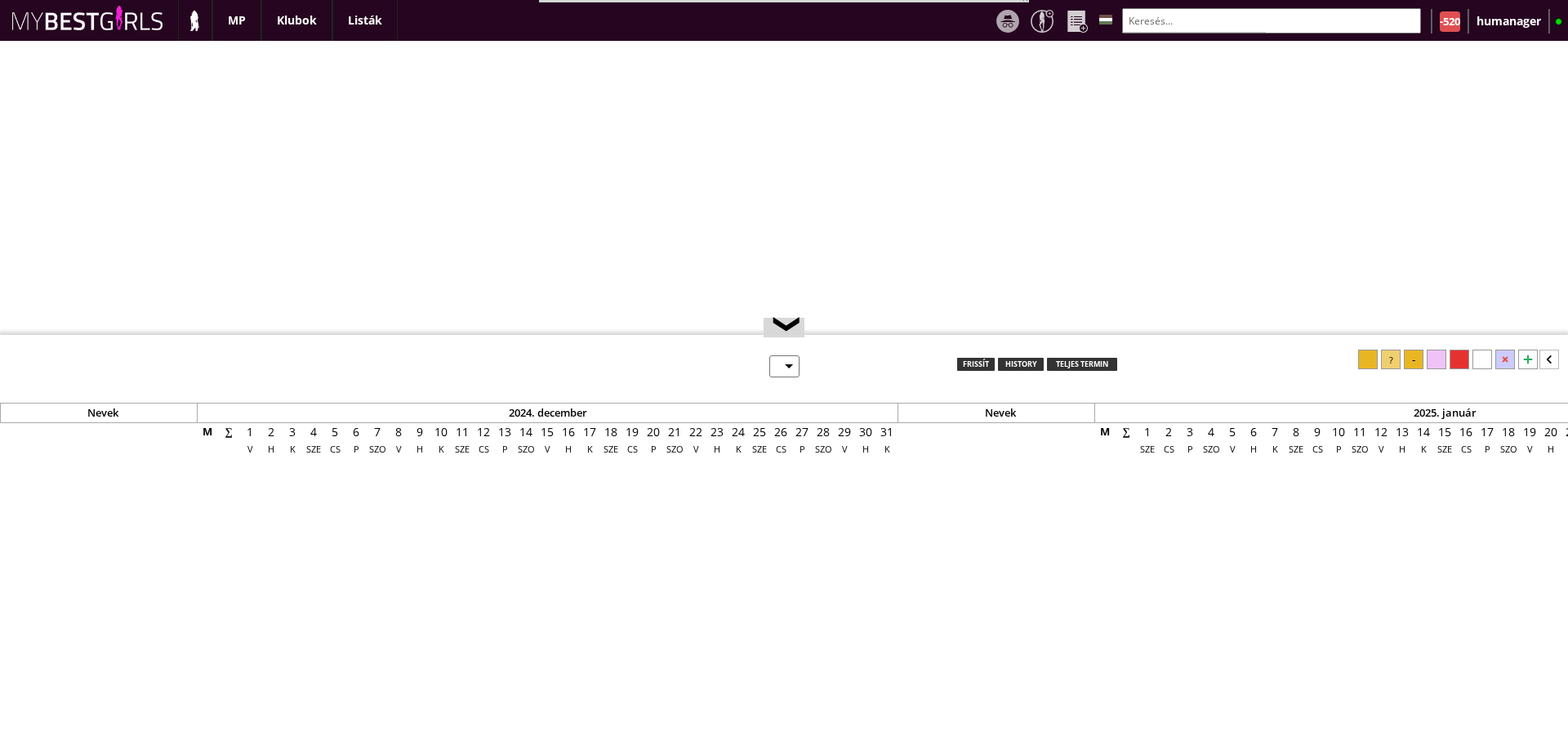
select select "0"
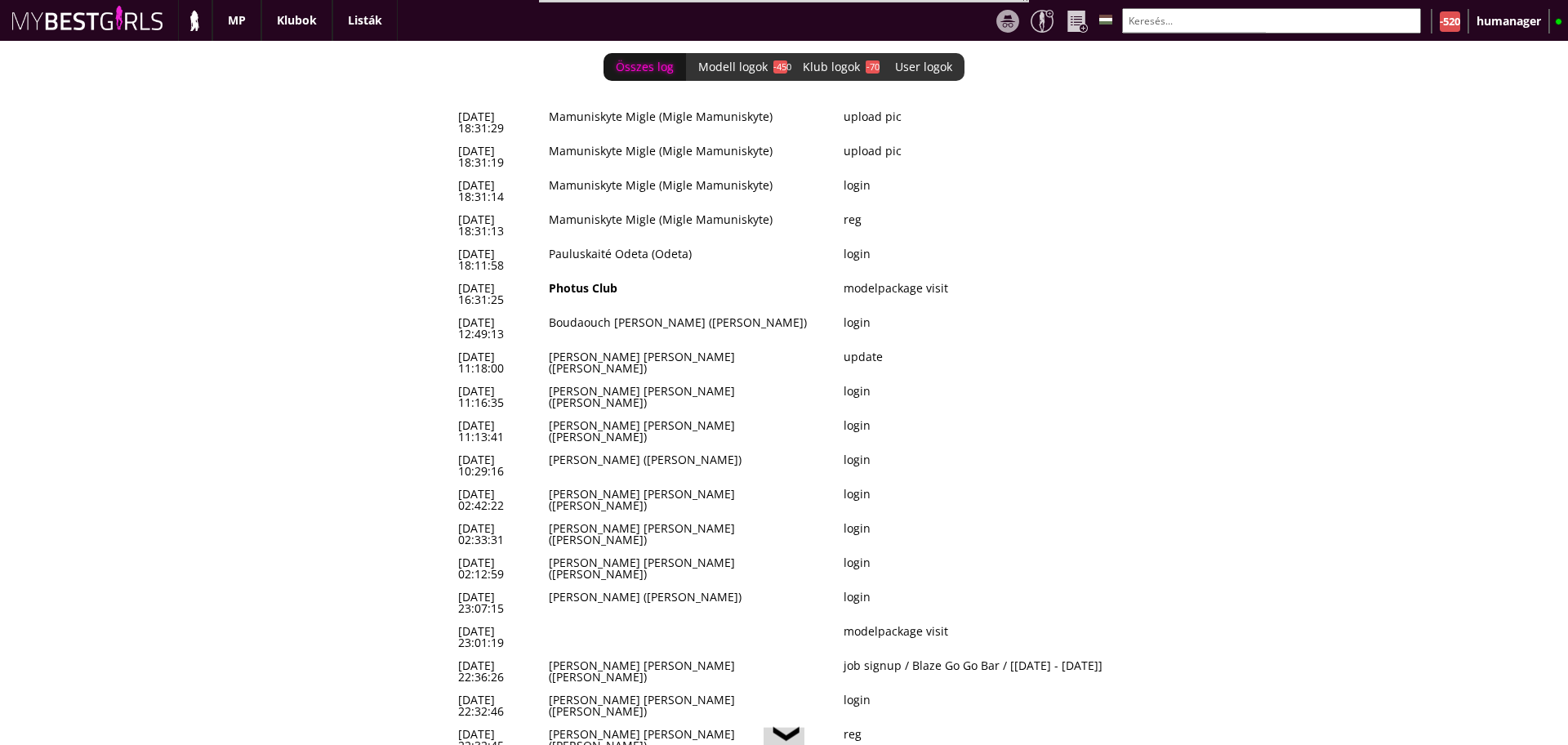
scroll to position [0, 6730]
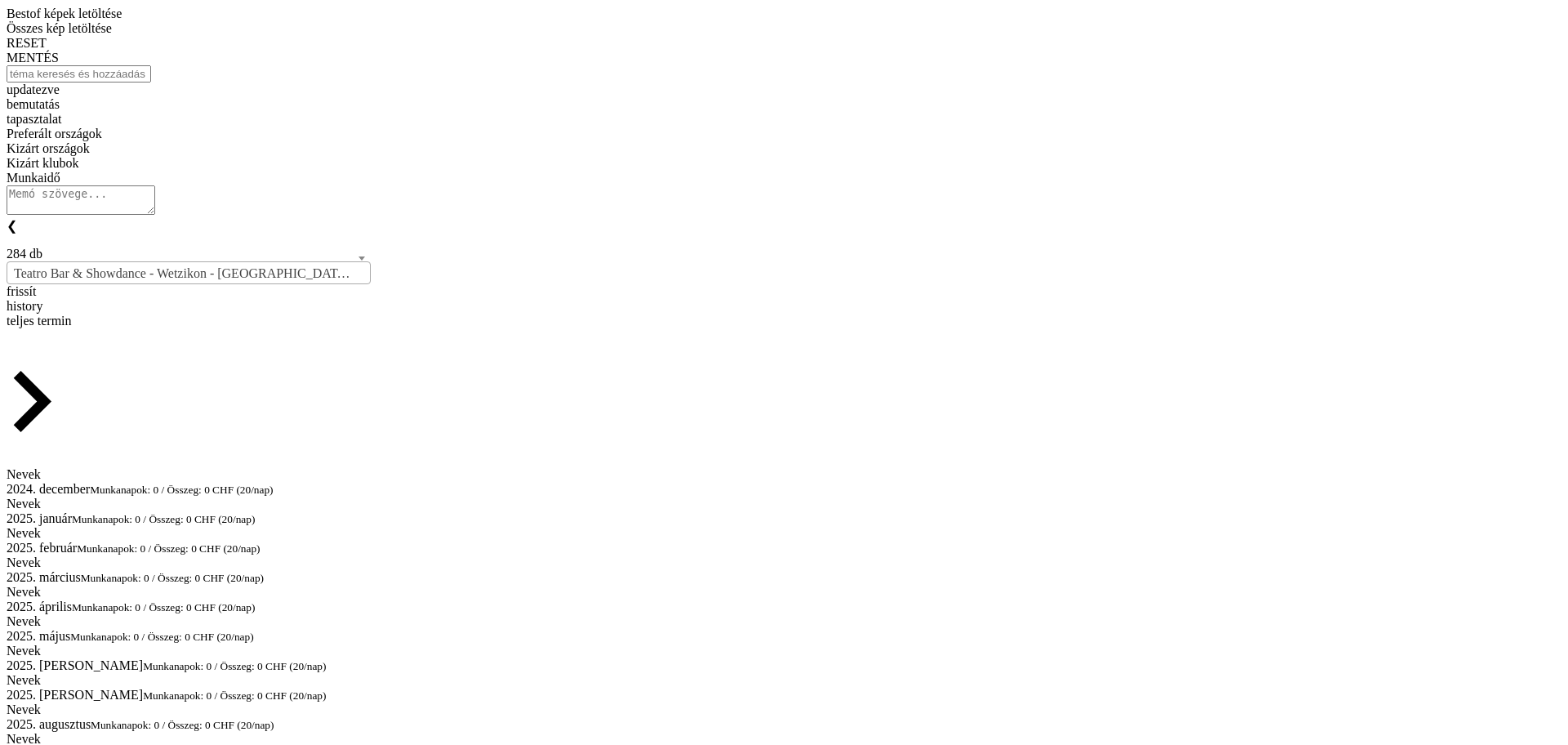
select select "97"
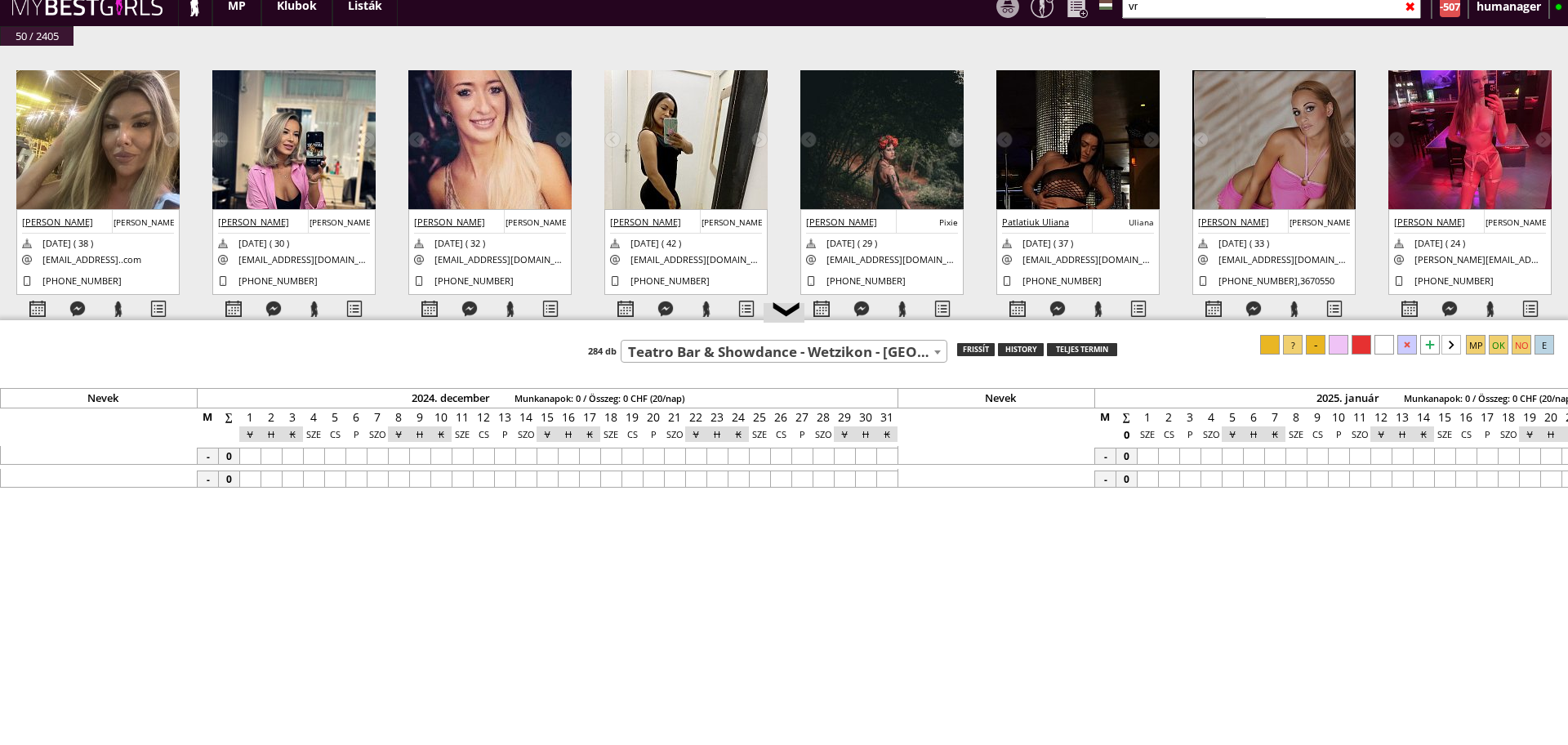
scroll to position [0, 6730]
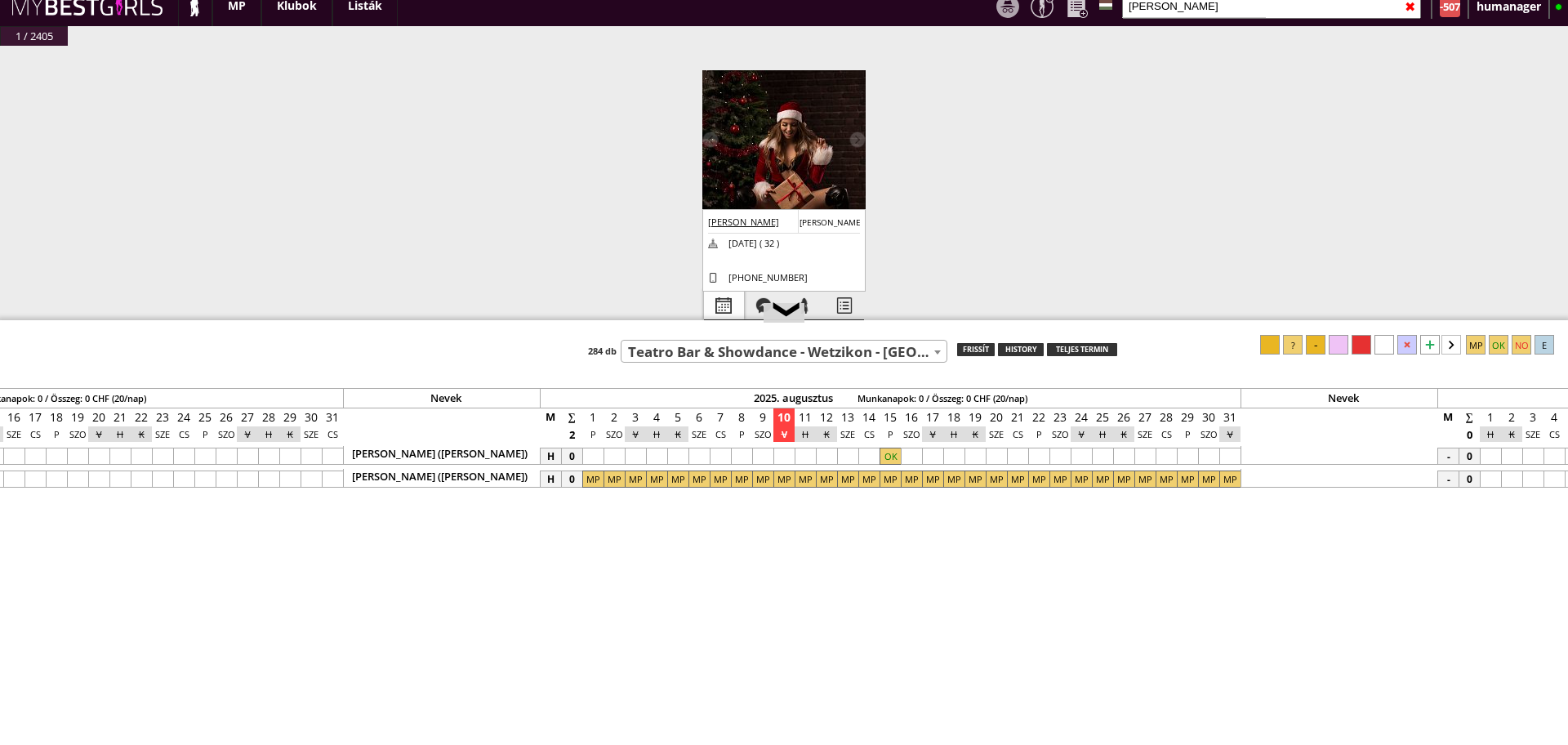
type input "[PERSON_NAME]"
click at [706, 308] on div at bounding box center [723, 306] width 40 height 28
select select "0"
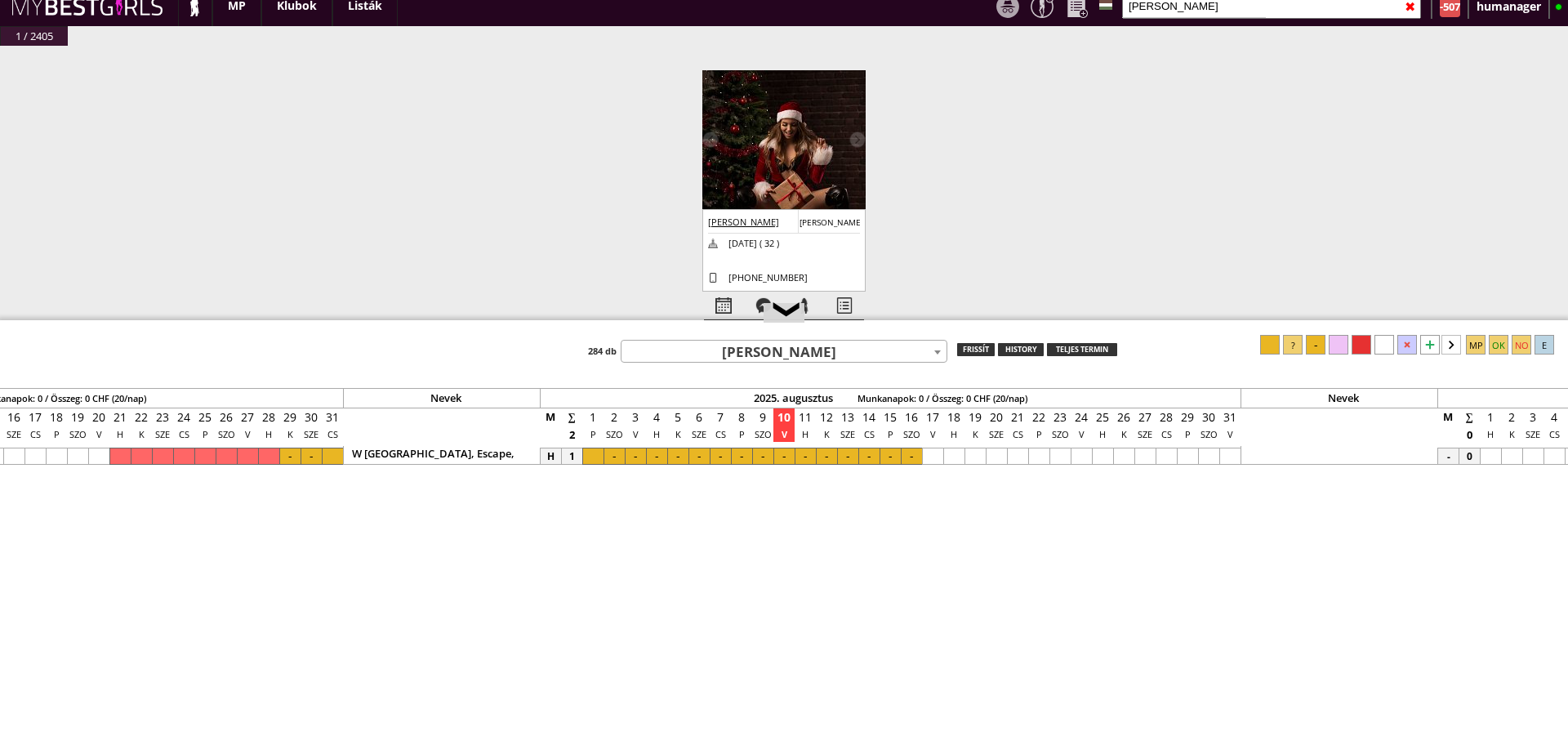
click at [1190, 11] on input "[PERSON_NAME]" at bounding box center [1271, 6] width 299 height 25
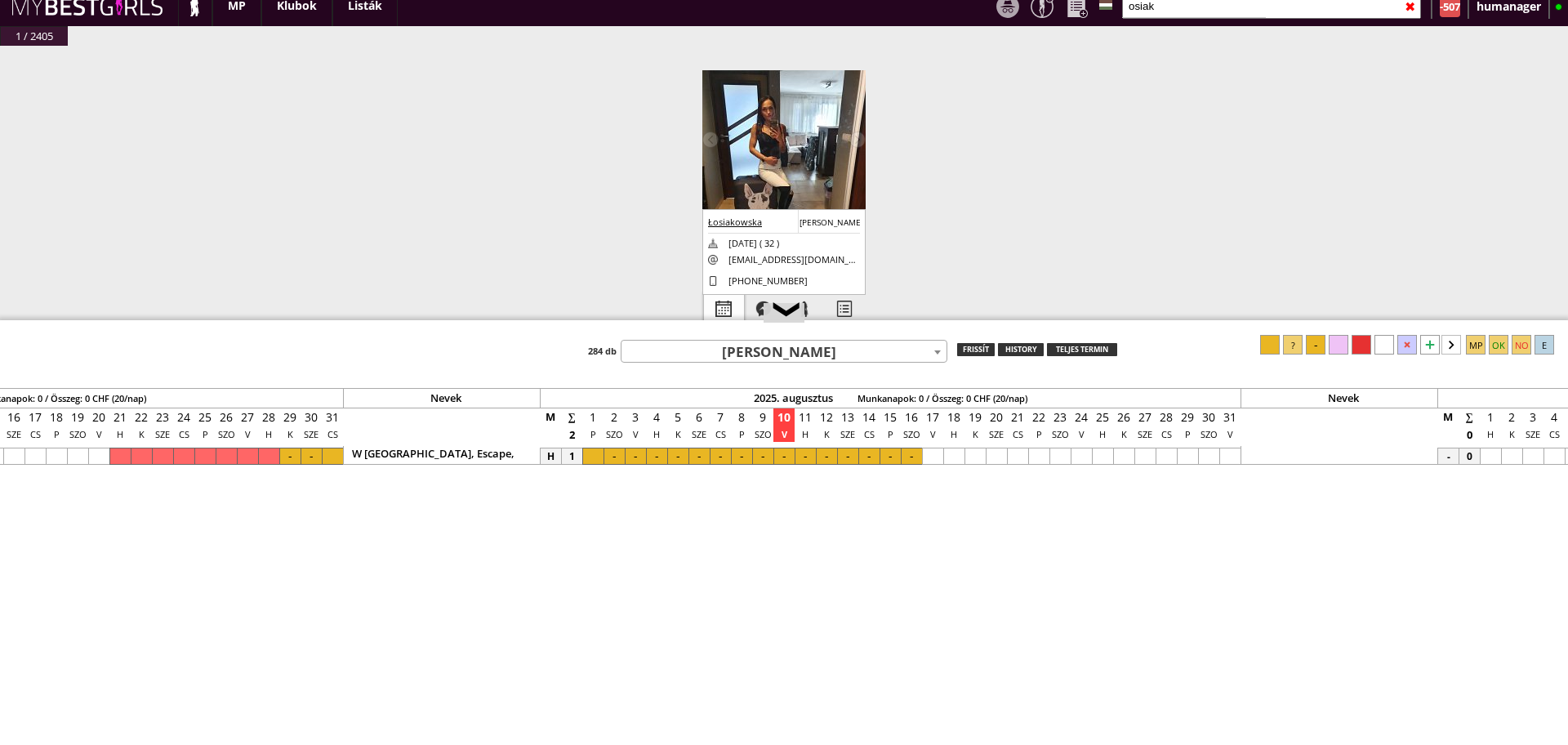
type input "osiak"
click at [712, 308] on div at bounding box center [723, 309] width 40 height 28
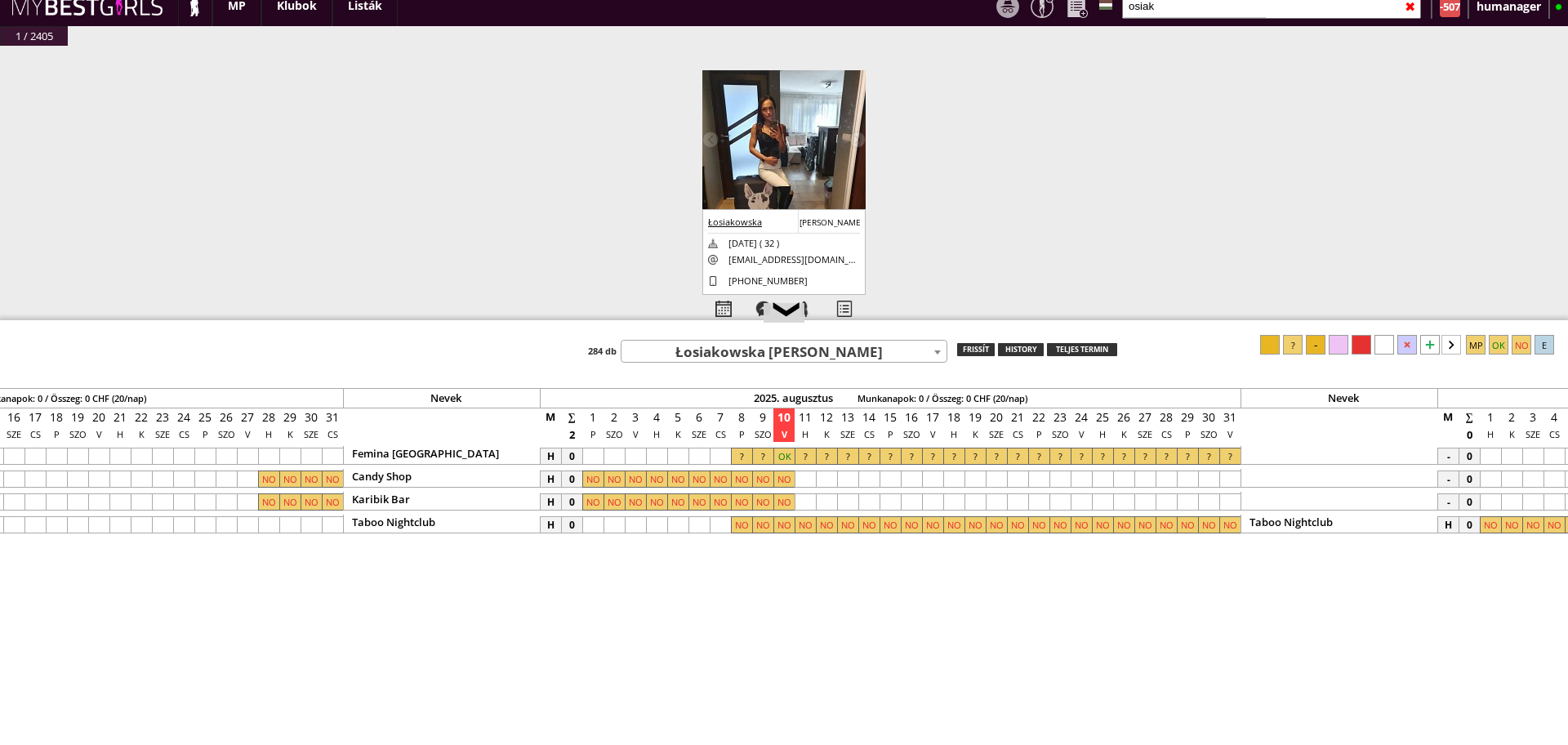
click at [750, 452] on div at bounding box center [742, 456] width 21 height 18
click at [1232, 456] on div at bounding box center [1230, 456] width 21 height 18
click at [1388, 344] on div at bounding box center [1384, 345] width 20 height 20
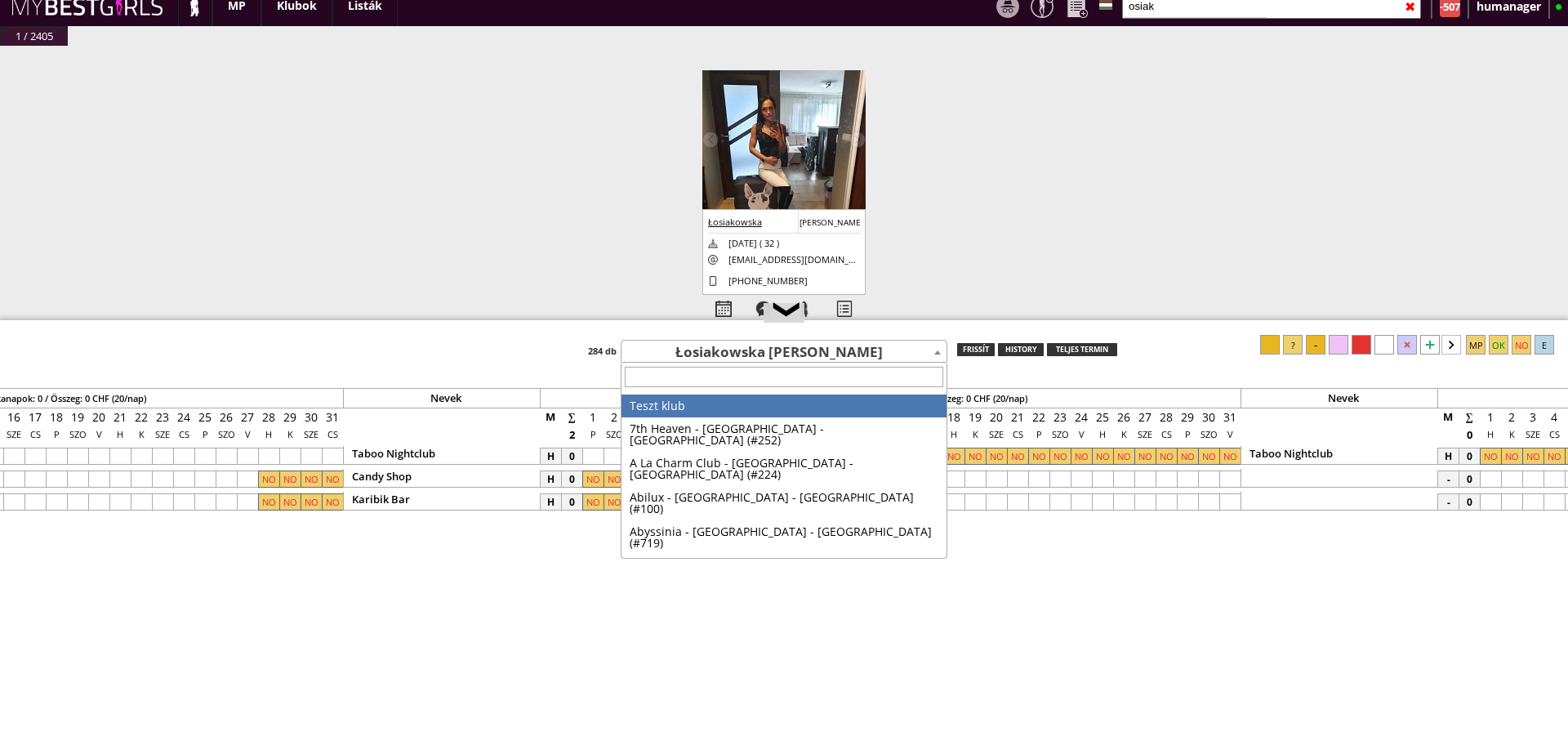
click at [808, 351] on span "Łosiakowska [PERSON_NAME]" at bounding box center [783, 352] width 325 height 22
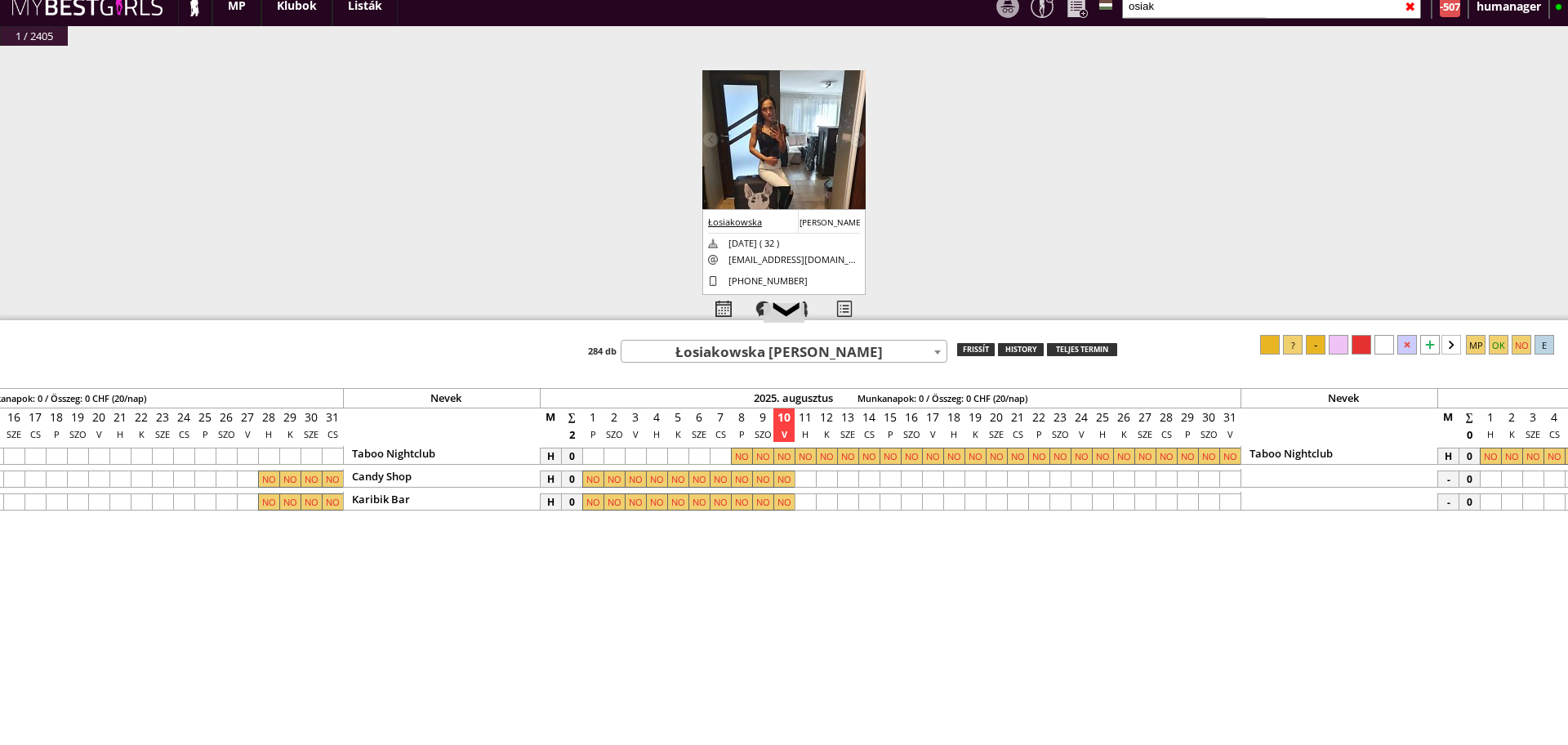
click at [808, 351] on span "Łosiakowska [PERSON_NAME]" at bounding box center [783, 352] width 325 height 22
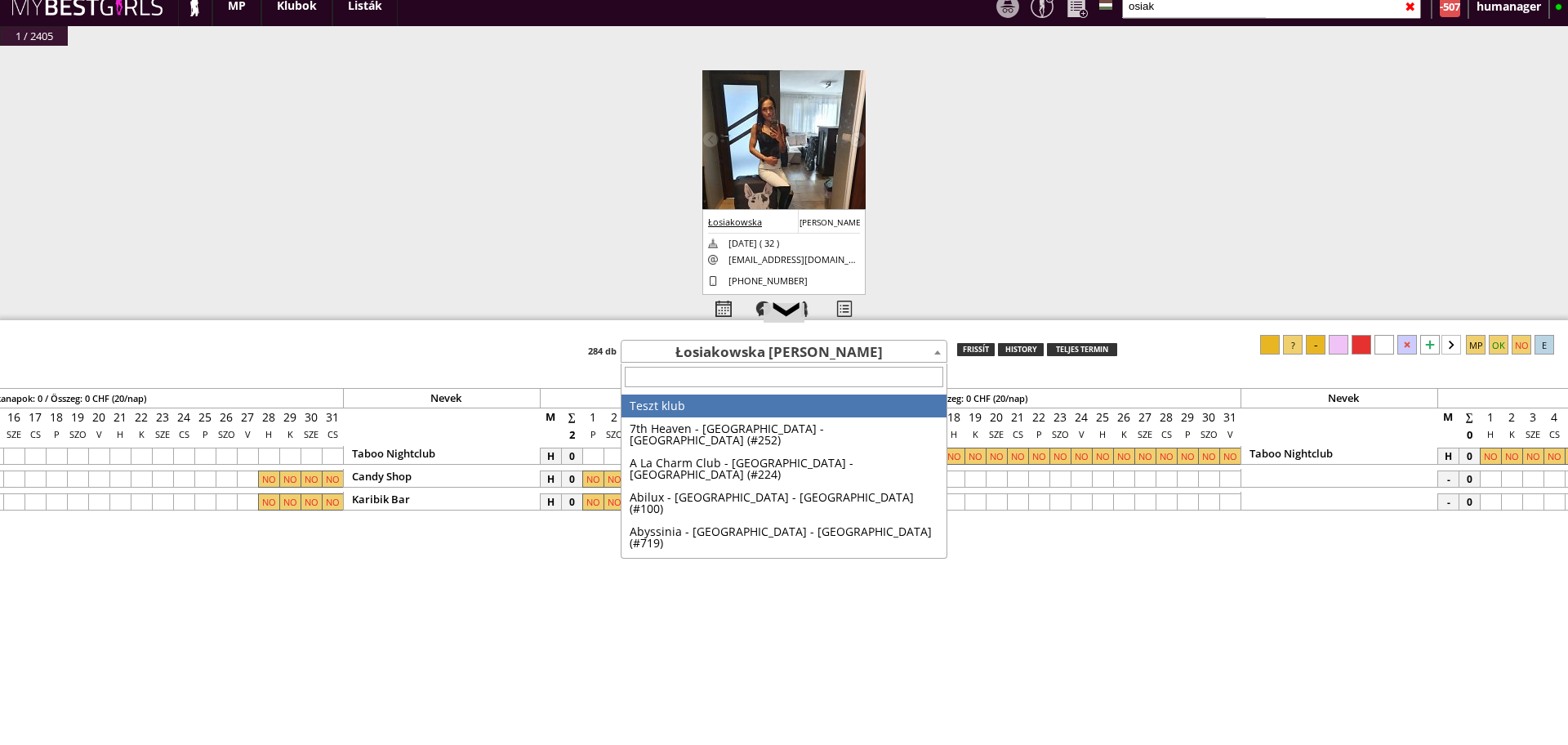
click at [808, 351] on span "Łosiakowska [PERSON_NAME]" at bounding box center [783, 352] width 325 height 22
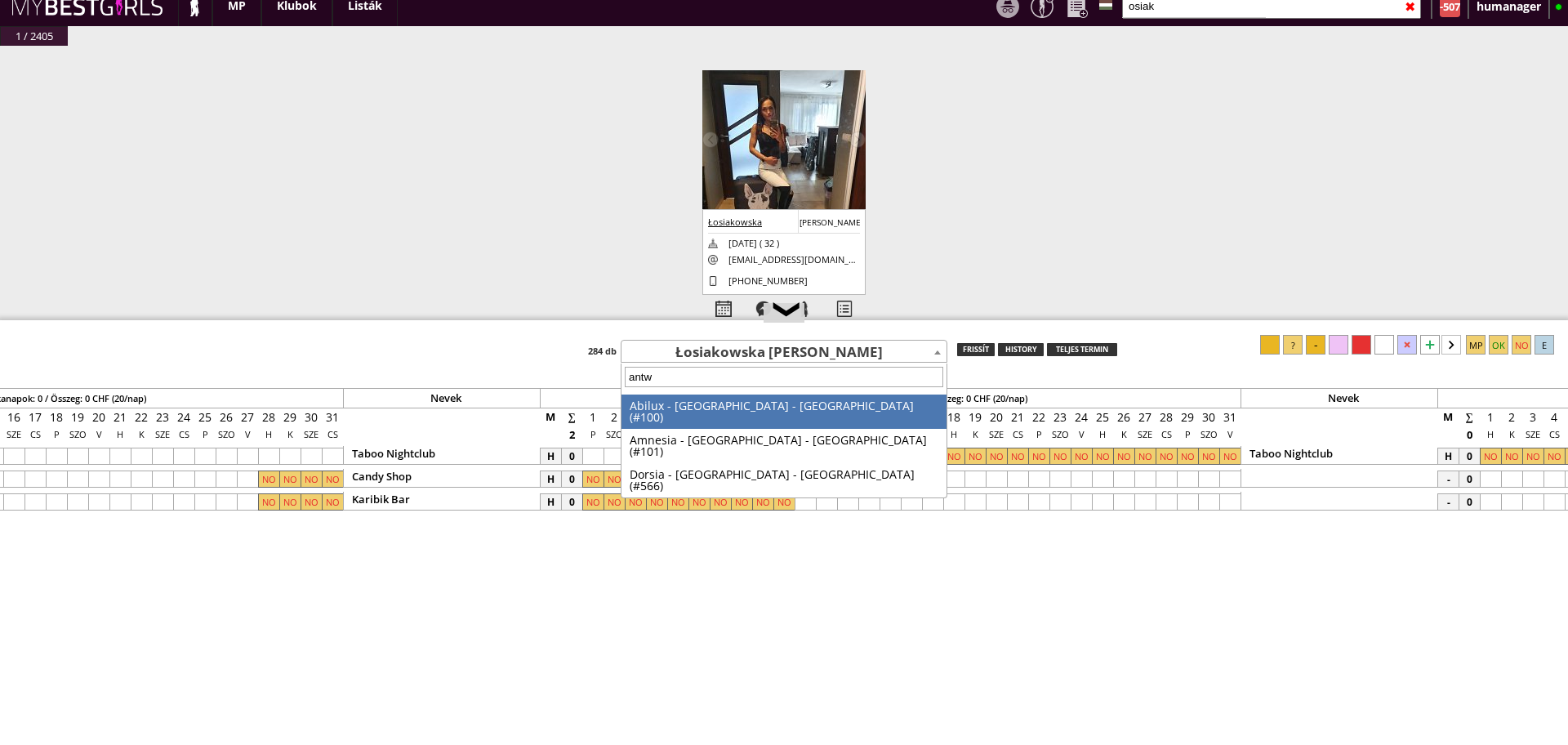
type input "antwe"
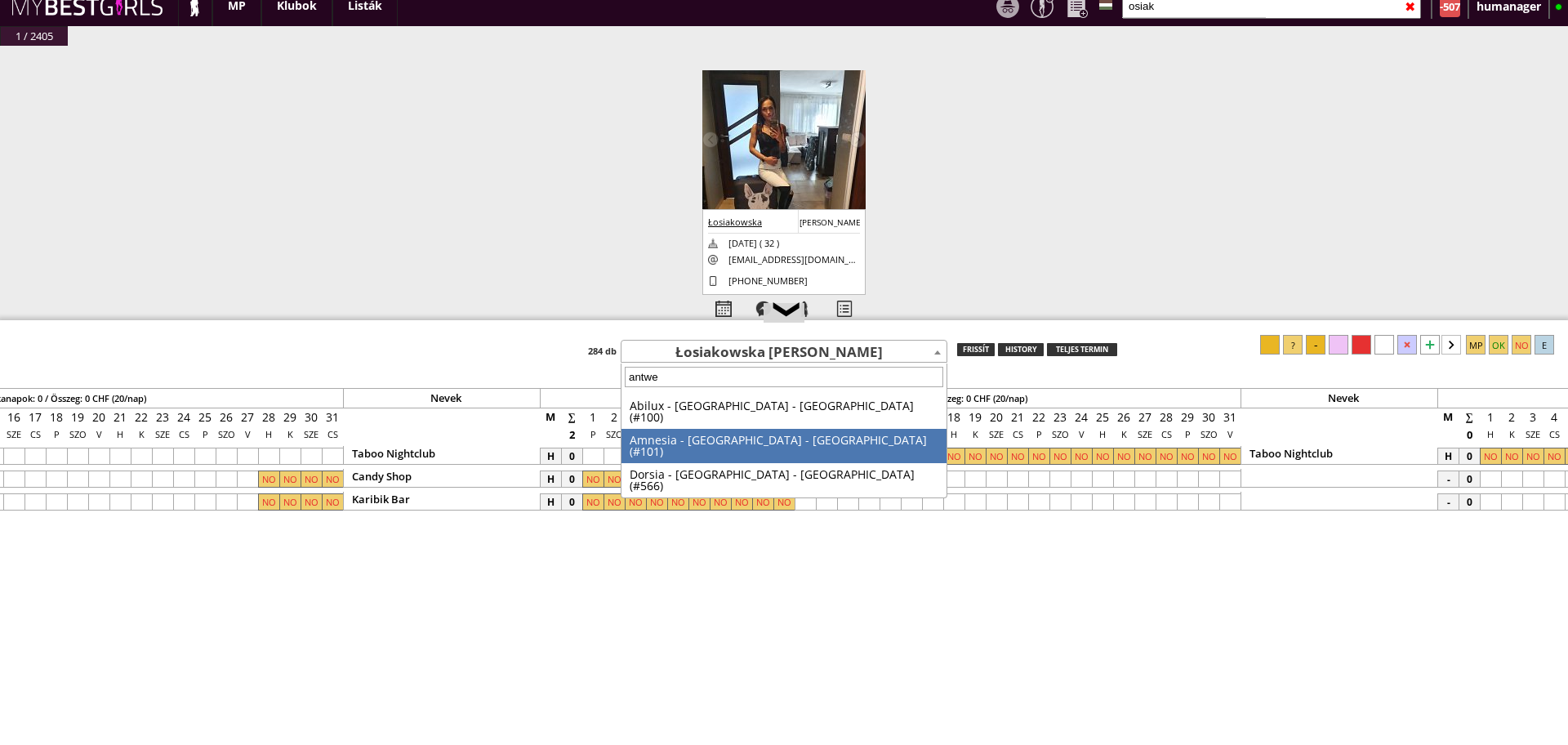
select select "566"
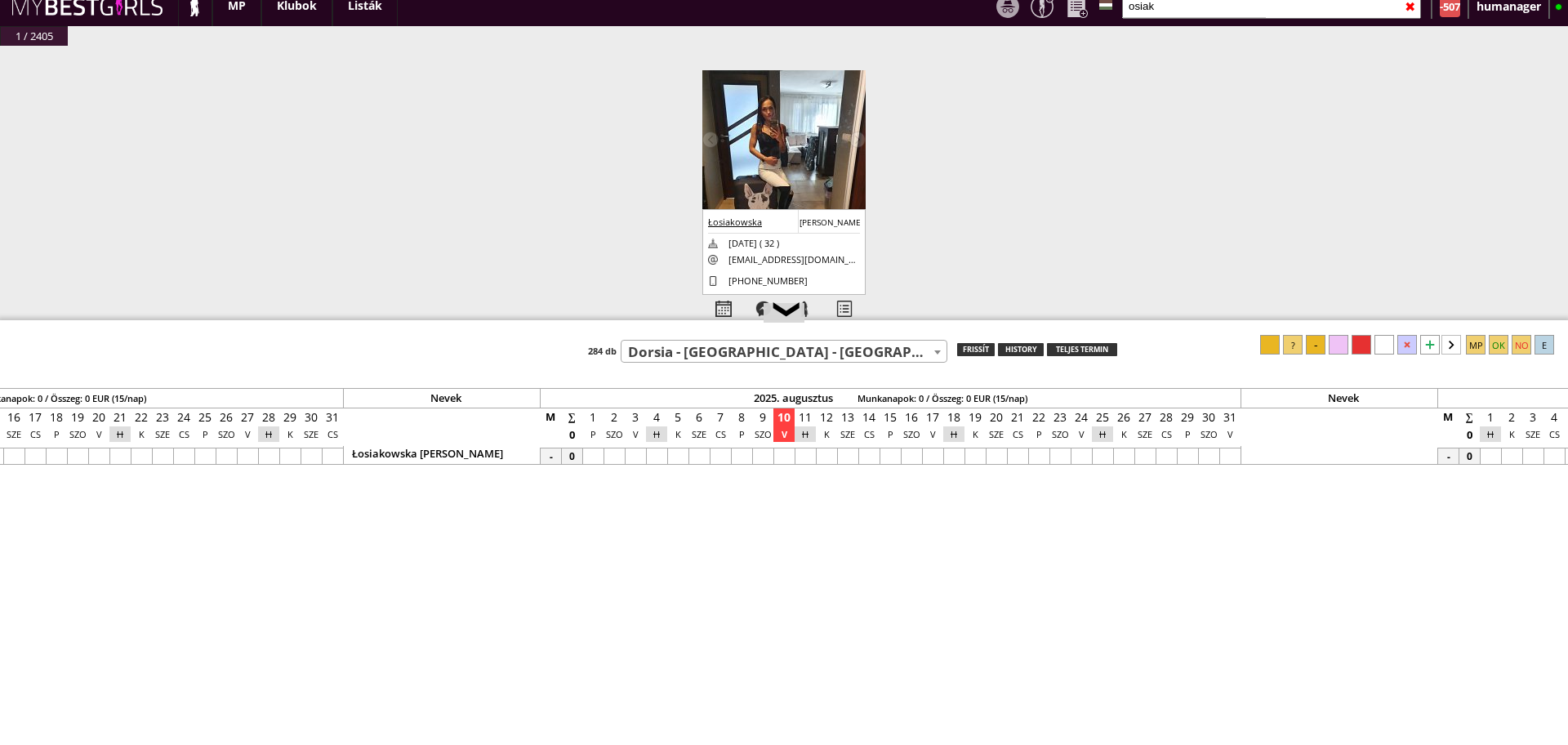
click at [808, 458] on div at bounding box center [805, 456] width 21 height 18
click at [1087, 451] on div at bounding box center [1081, 456] width 21 height 18
click at [1290, 344] on div at bounding box center [1293, 345] width 20 height 20
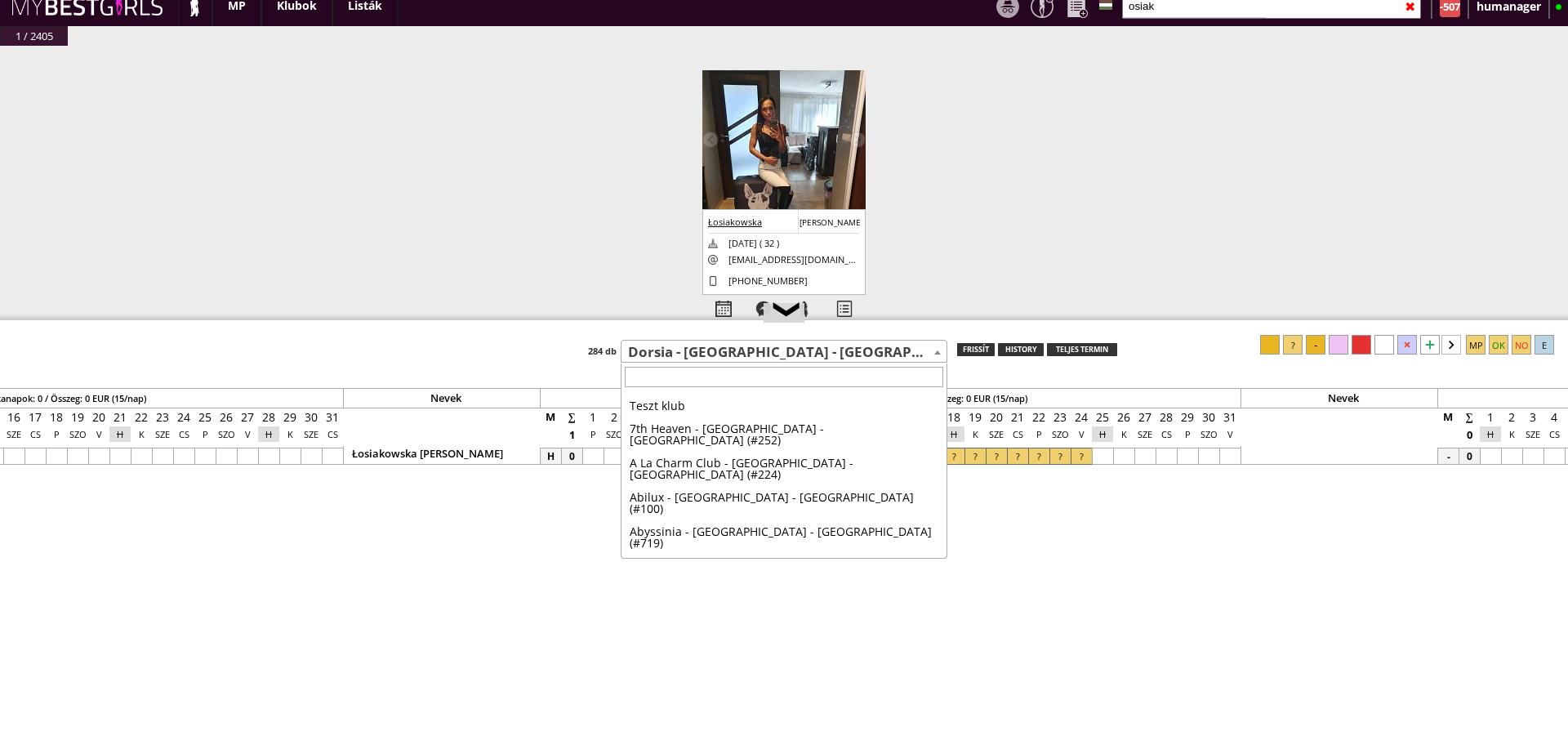
click at [725, 354] on span "Dorsia - [GEOGRAPHIC_DATA] - [GEOGRAPHIC_DATA] (#566)" at bounding box center [783, 352] width 325 height 22
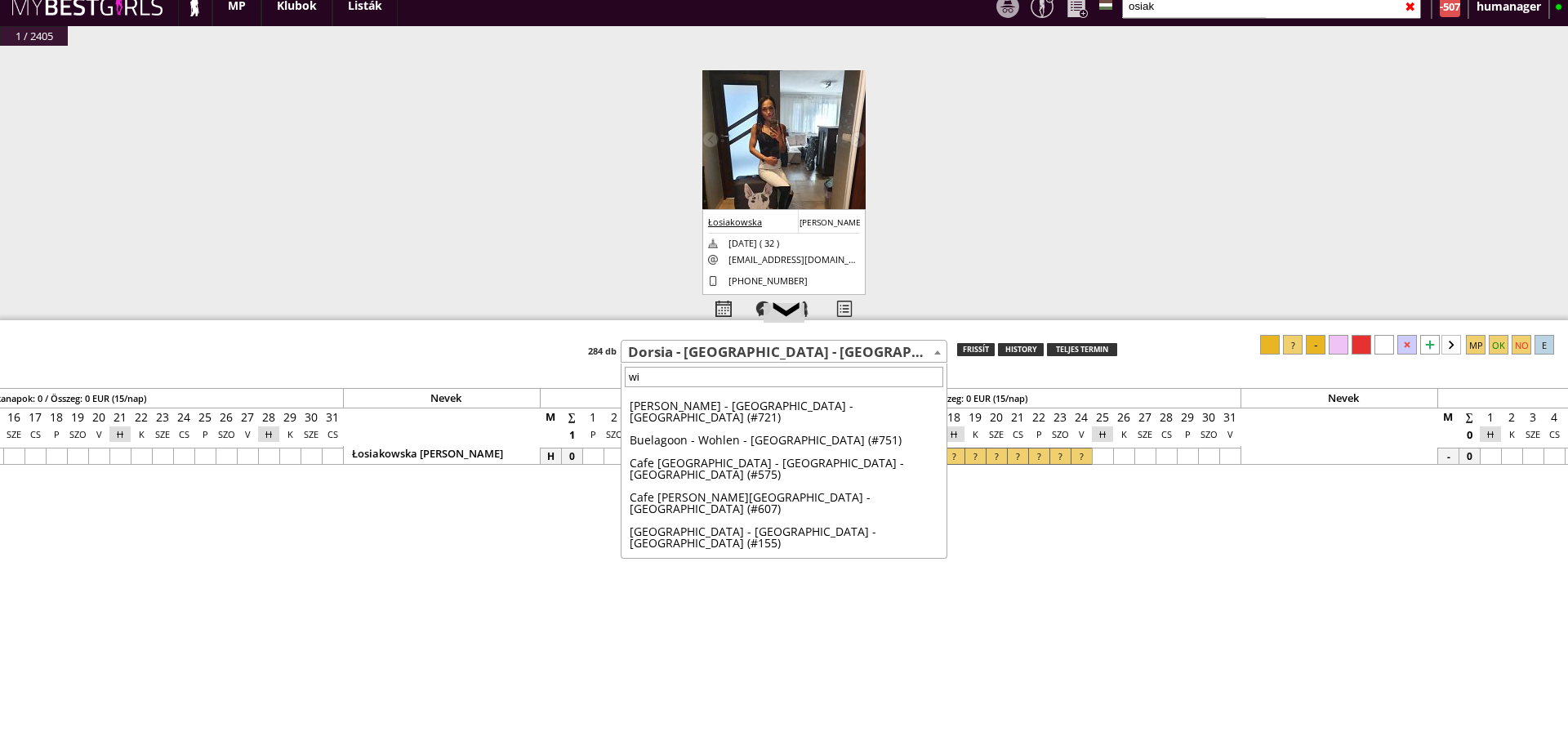
scroll to position [0, 0]
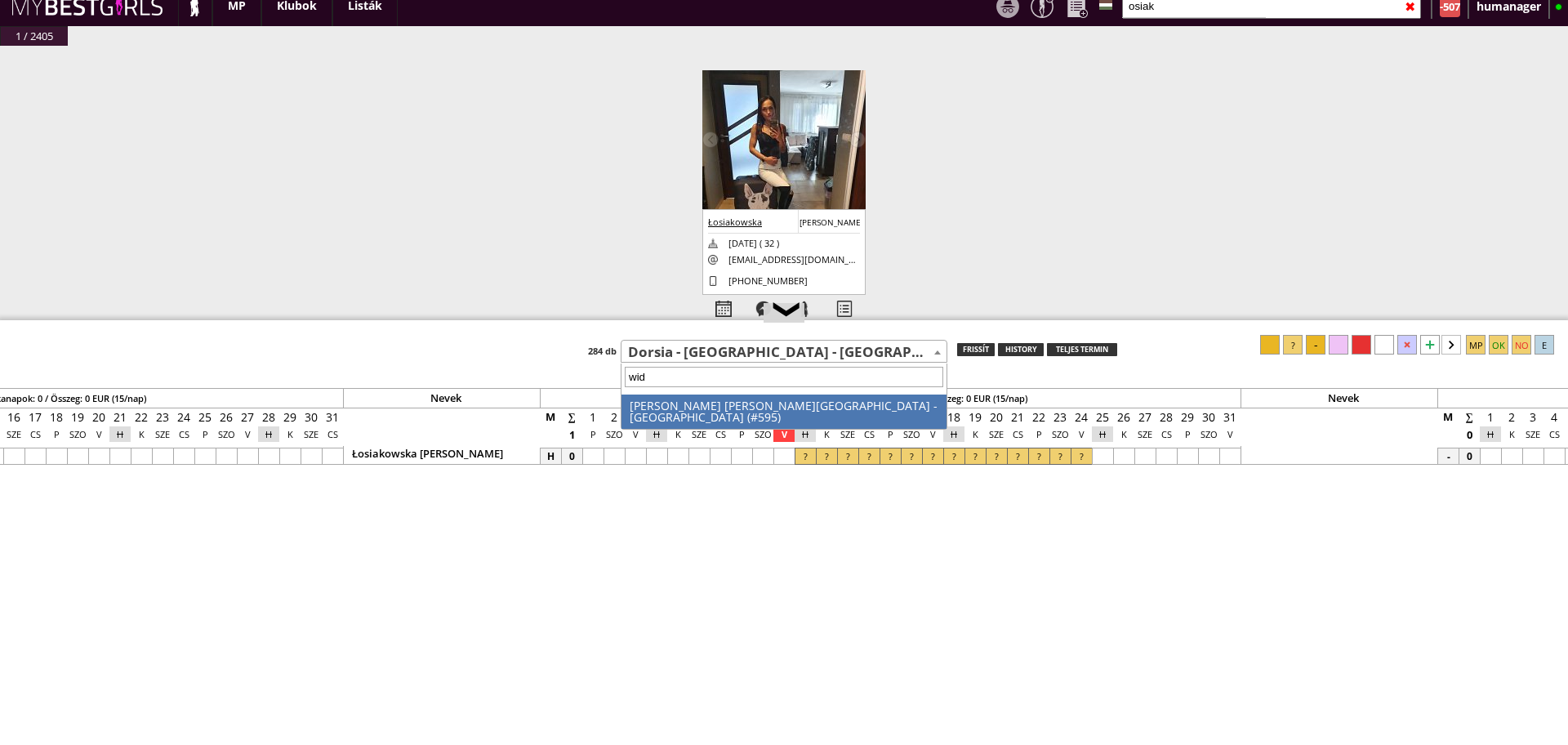
type input "widd"
select select "595"
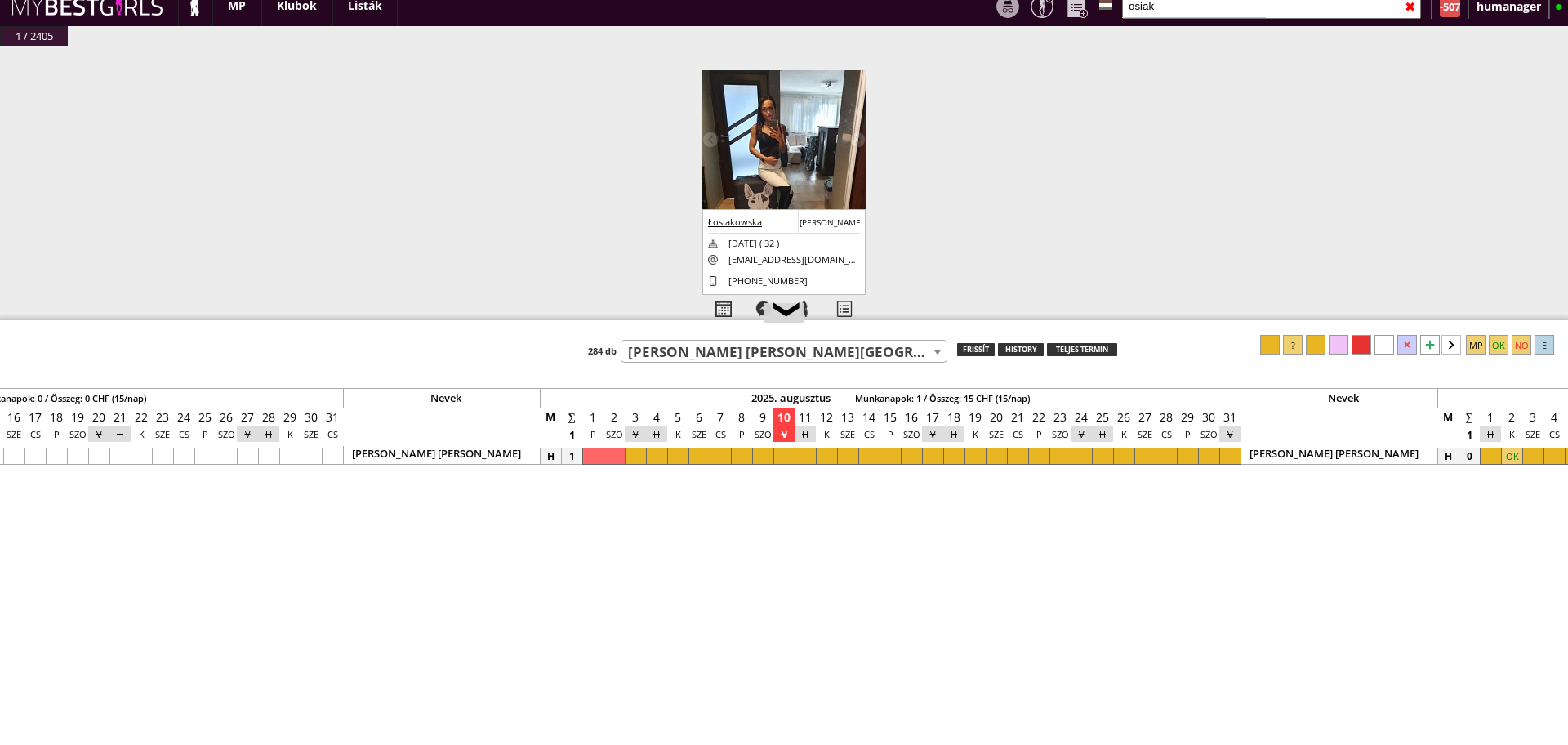
click at [796, 461] on div at bounding box center [805, 456] width 21 height 18
click at [781, 453] on div at bounding box center [784, 456] width 21 height 18
click at [1224, 447] on div at bounding box center [1230, 456] width 21 height 18
click at [1358, 340] on div at bounding box center [1361, 345] width 20 height 20
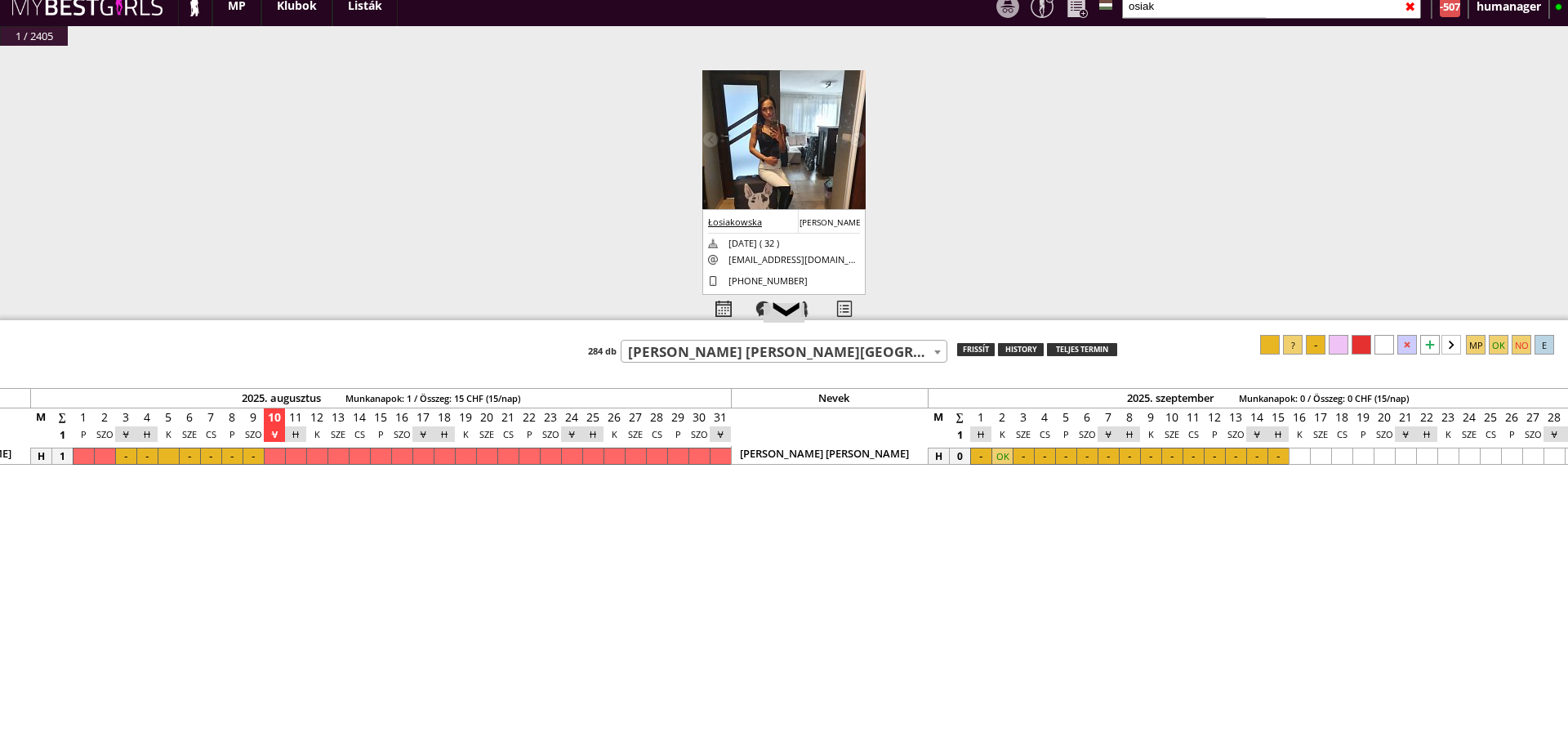
scroll to position [0, 7242]
click at [1280, 457] on div at bounding box center [1275, 456] width 21 height 18
click at [979, 457] on div at bounding box center [977, 456] width 21 height 18
click at [1358, 343] on div at bounding box center [1361, 345] width 20 height 20
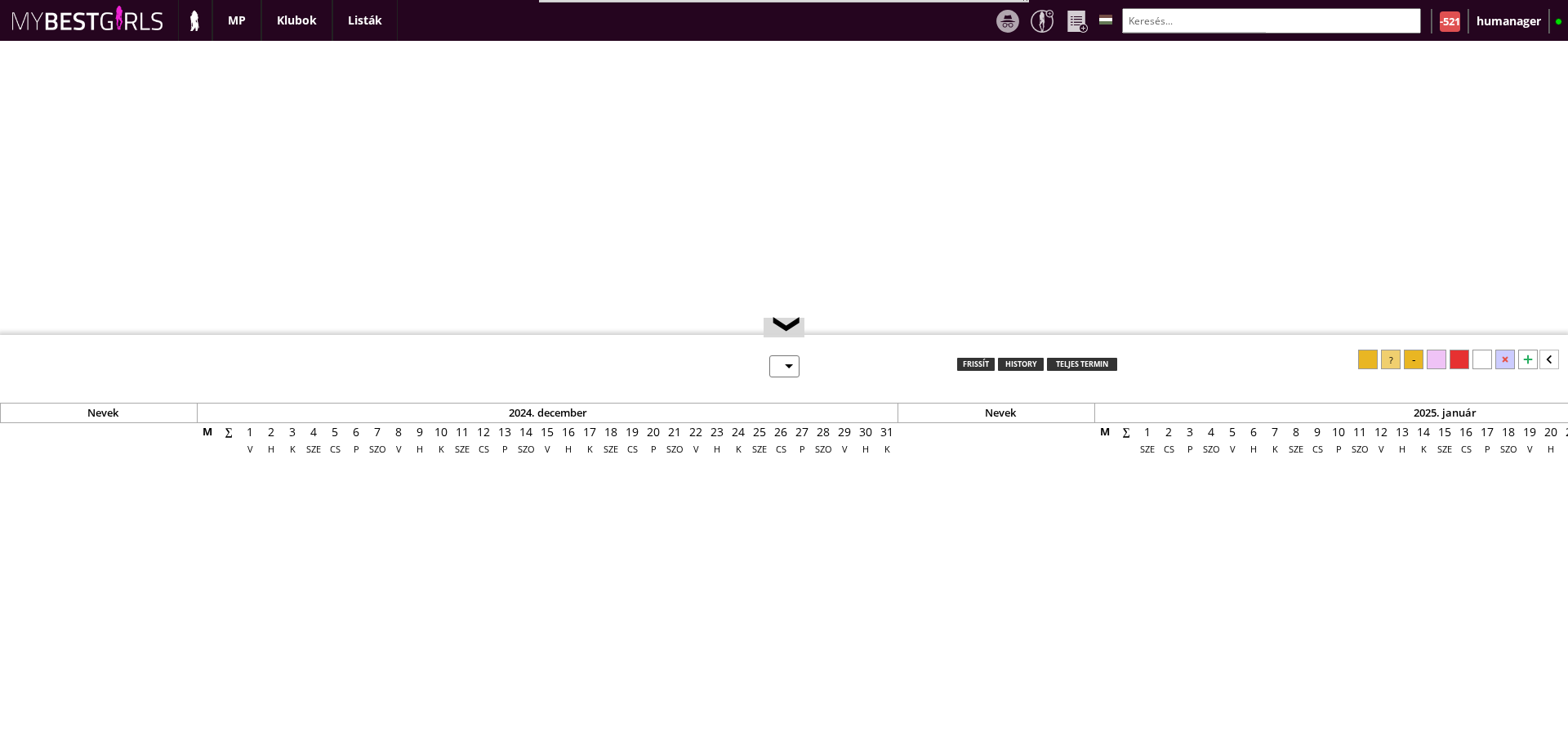
select select "0"
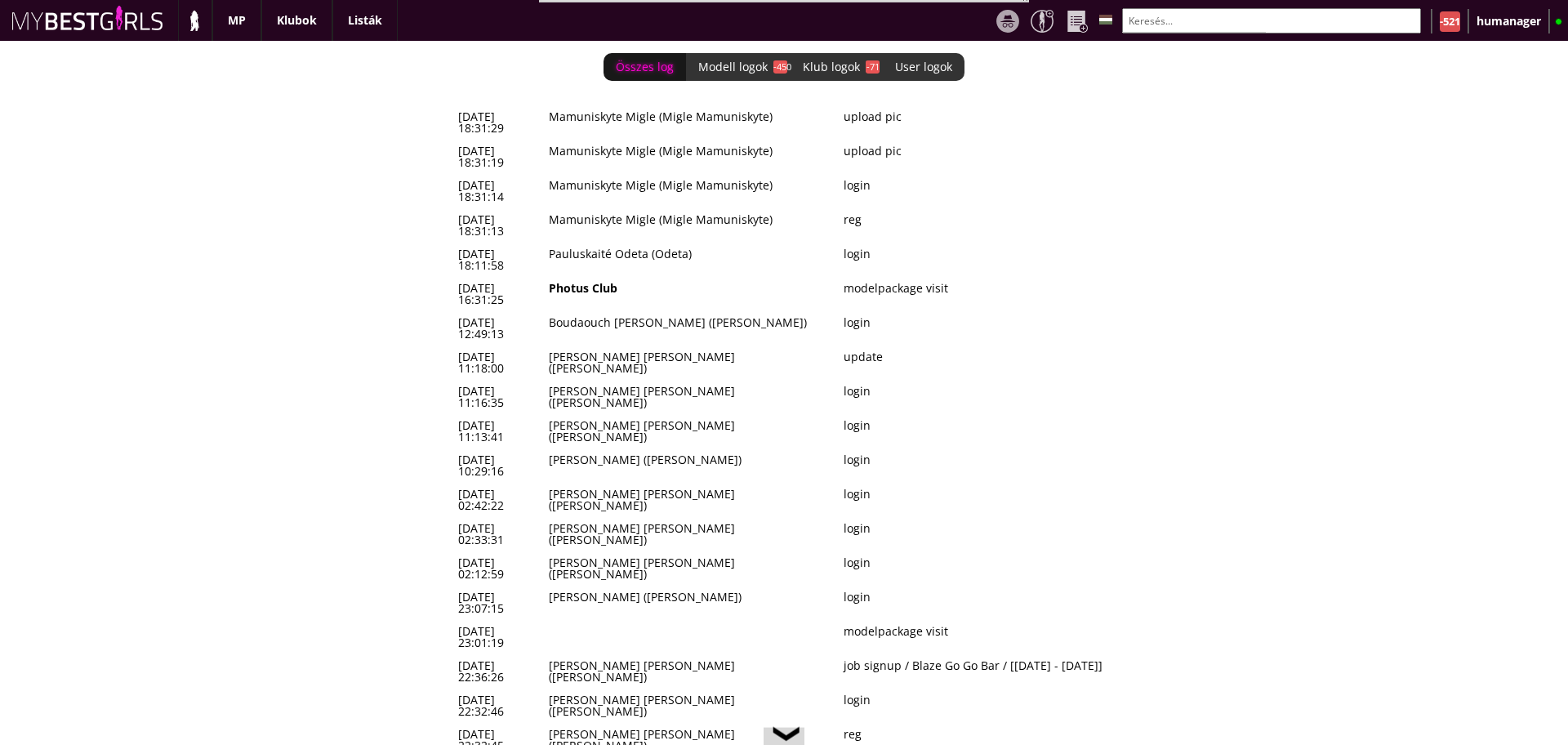
scroll to position [0, 6730]
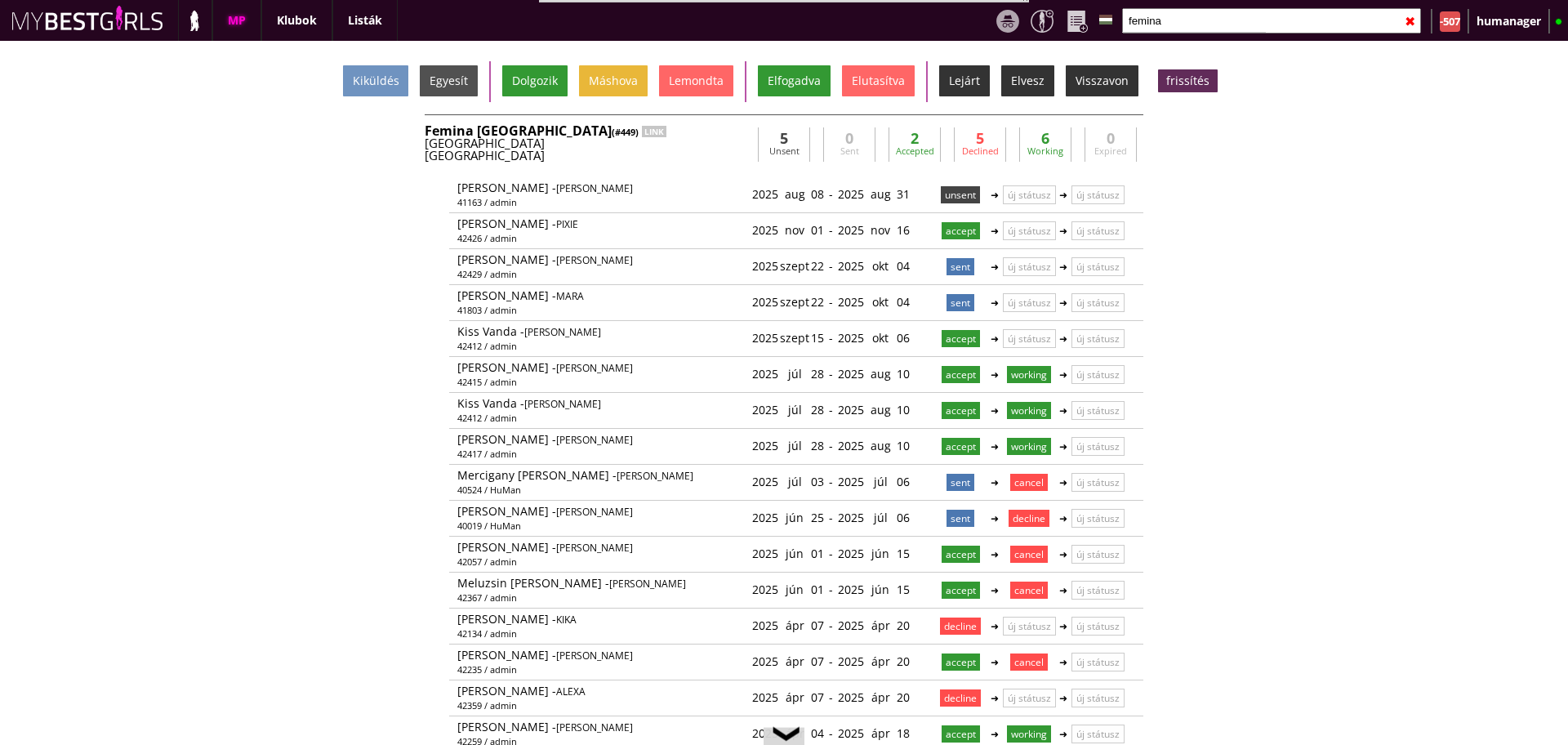
click at [1217, 21] on input "femina" at bounding box center [1271, 21] width 299 height 25
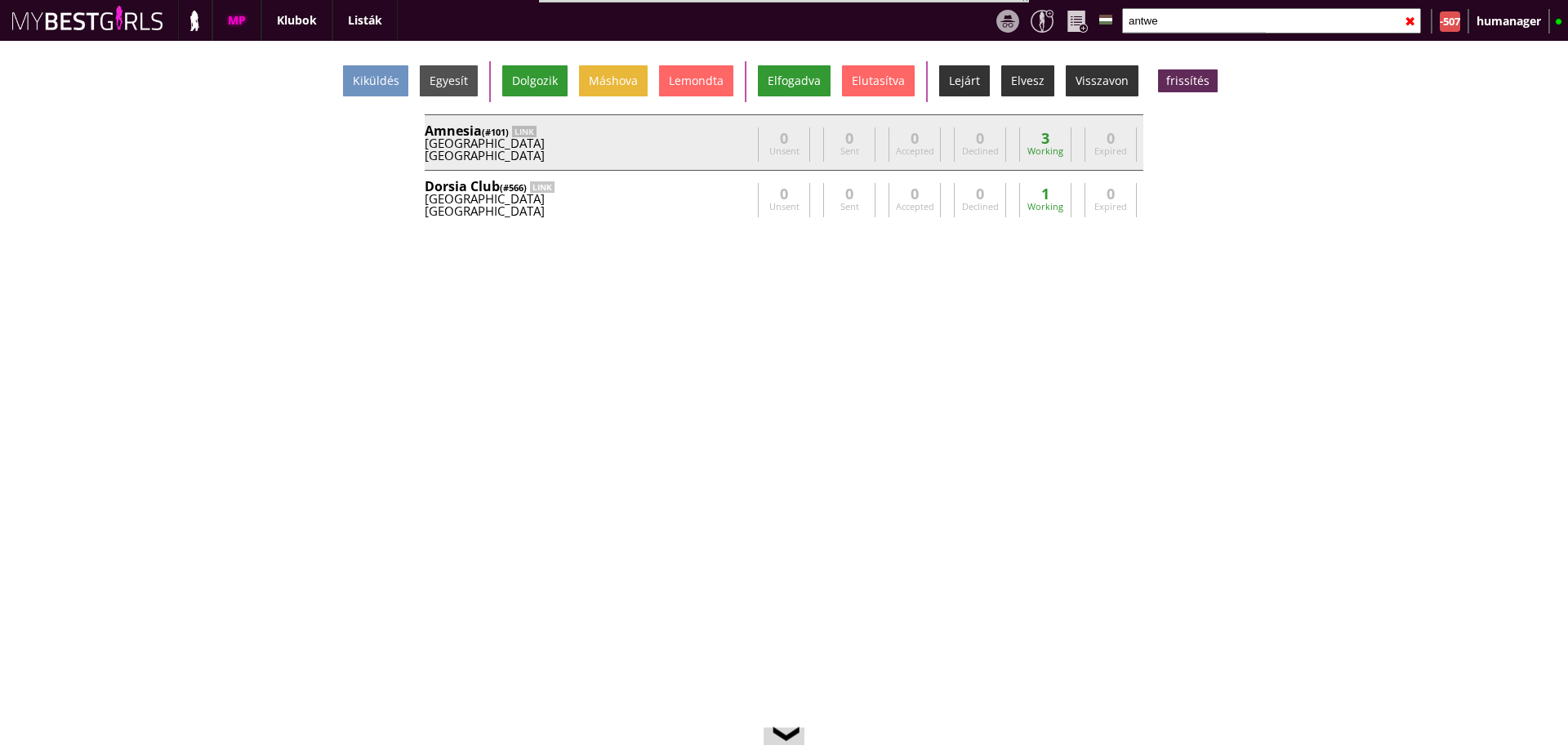
type input "antwe"
click at [658, 138] on div "Belgium" at bounding box center [588, 144] width 327 height 13
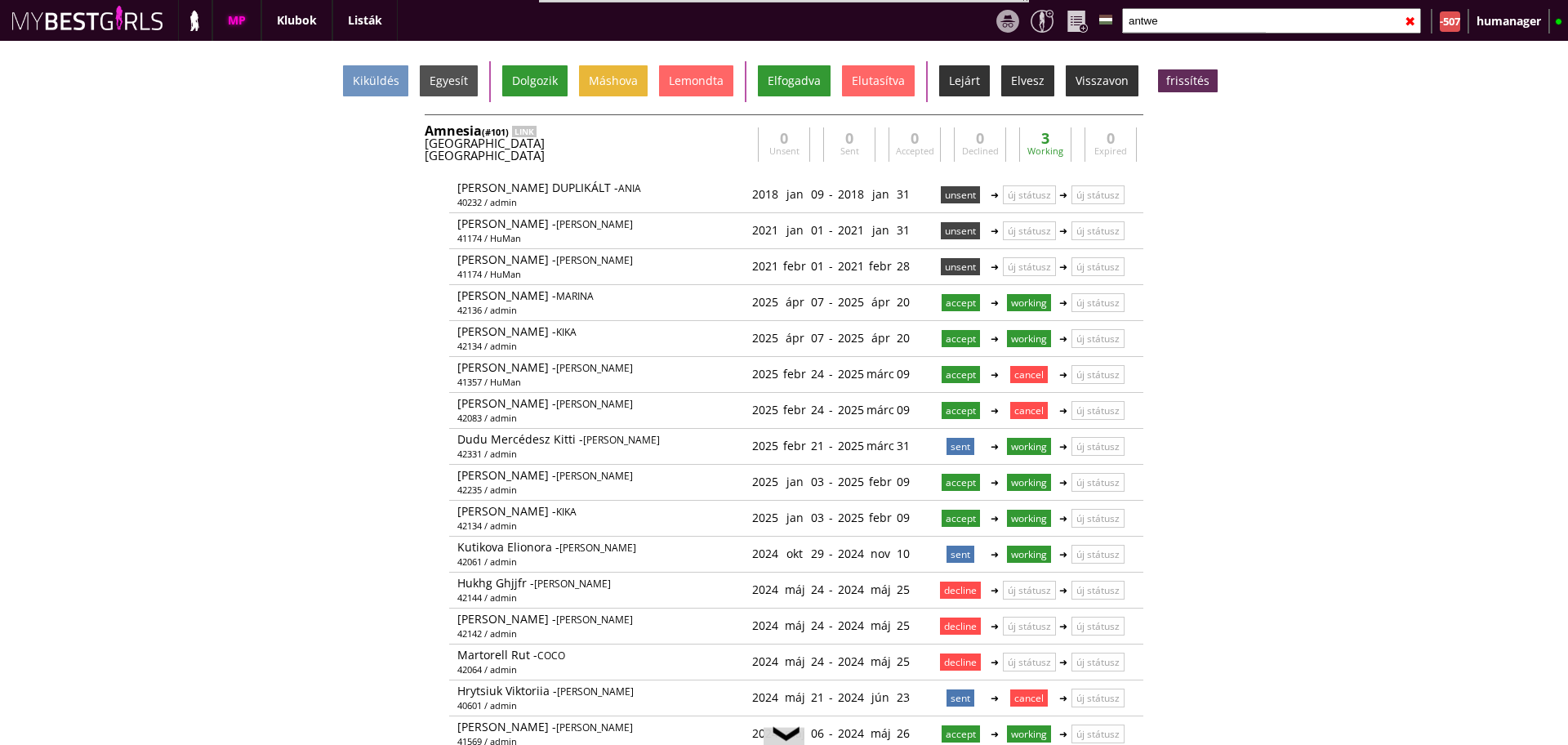
click at [647, 139] on div "Belgium" at bounding box center [588, 144] width 327 height 13
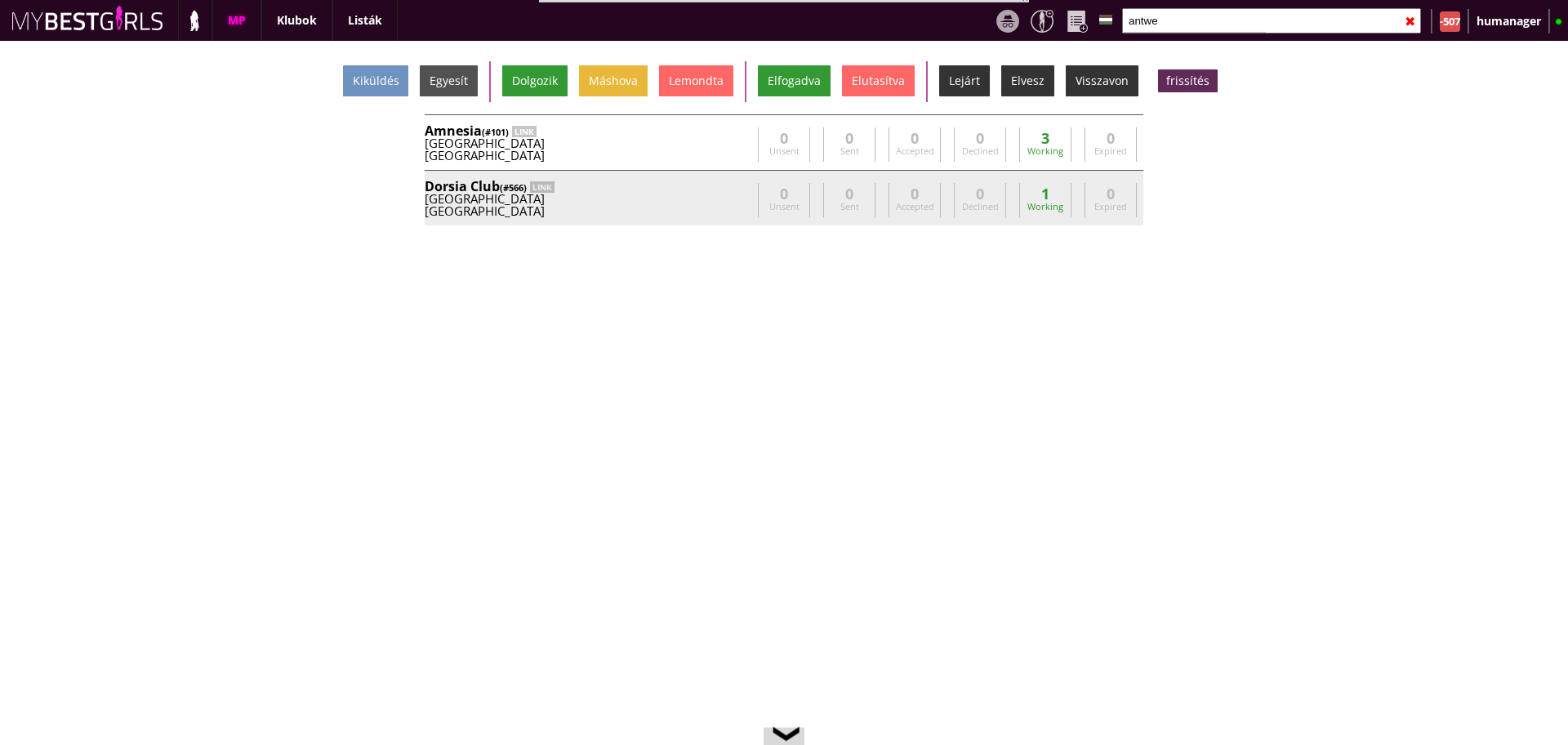
click at [681, 193] on div "Belgium" at bounding box center [588, 198] width 327 height 13
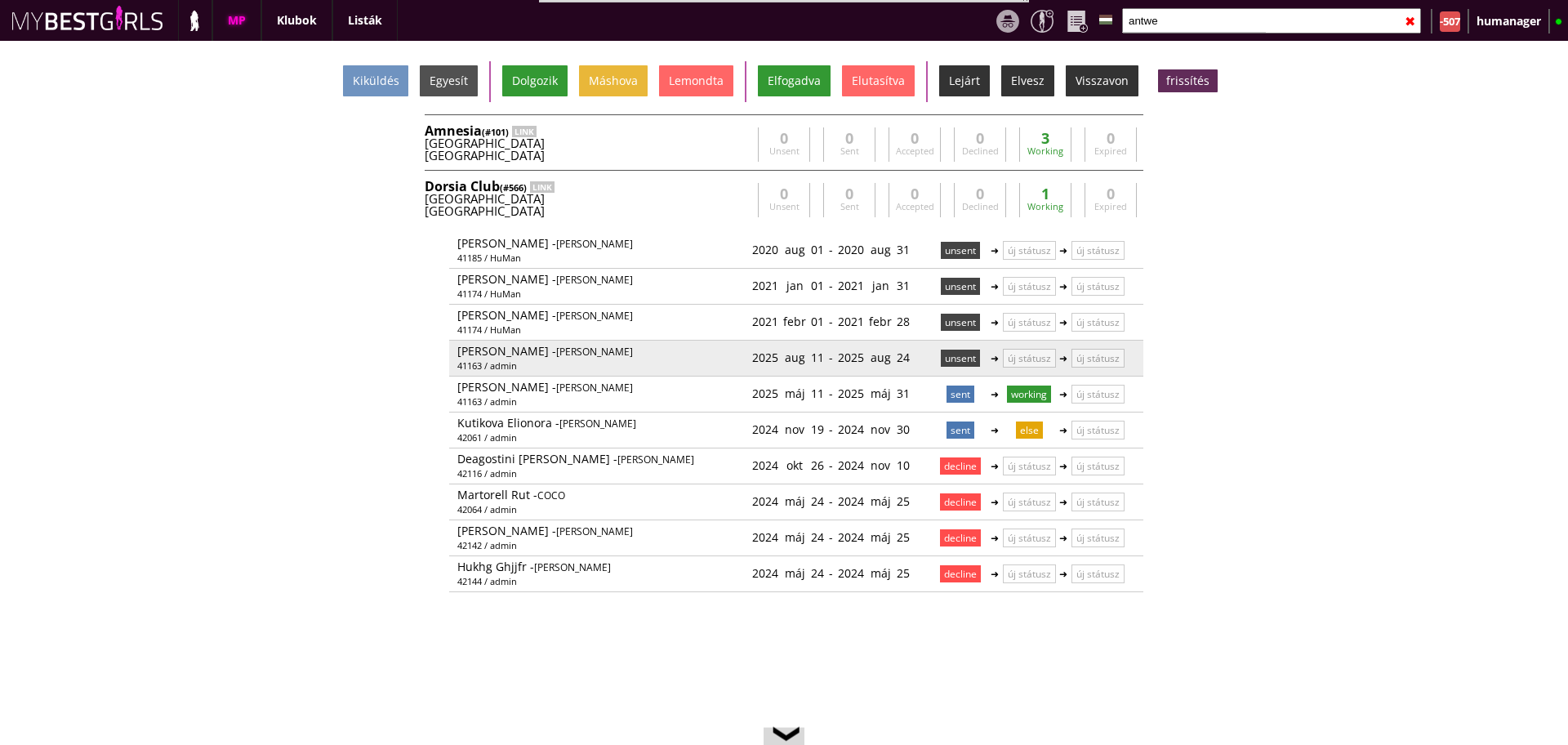
click at [947, 352] on p "unsent" at bounding box center [960, 358] width 39 height 18
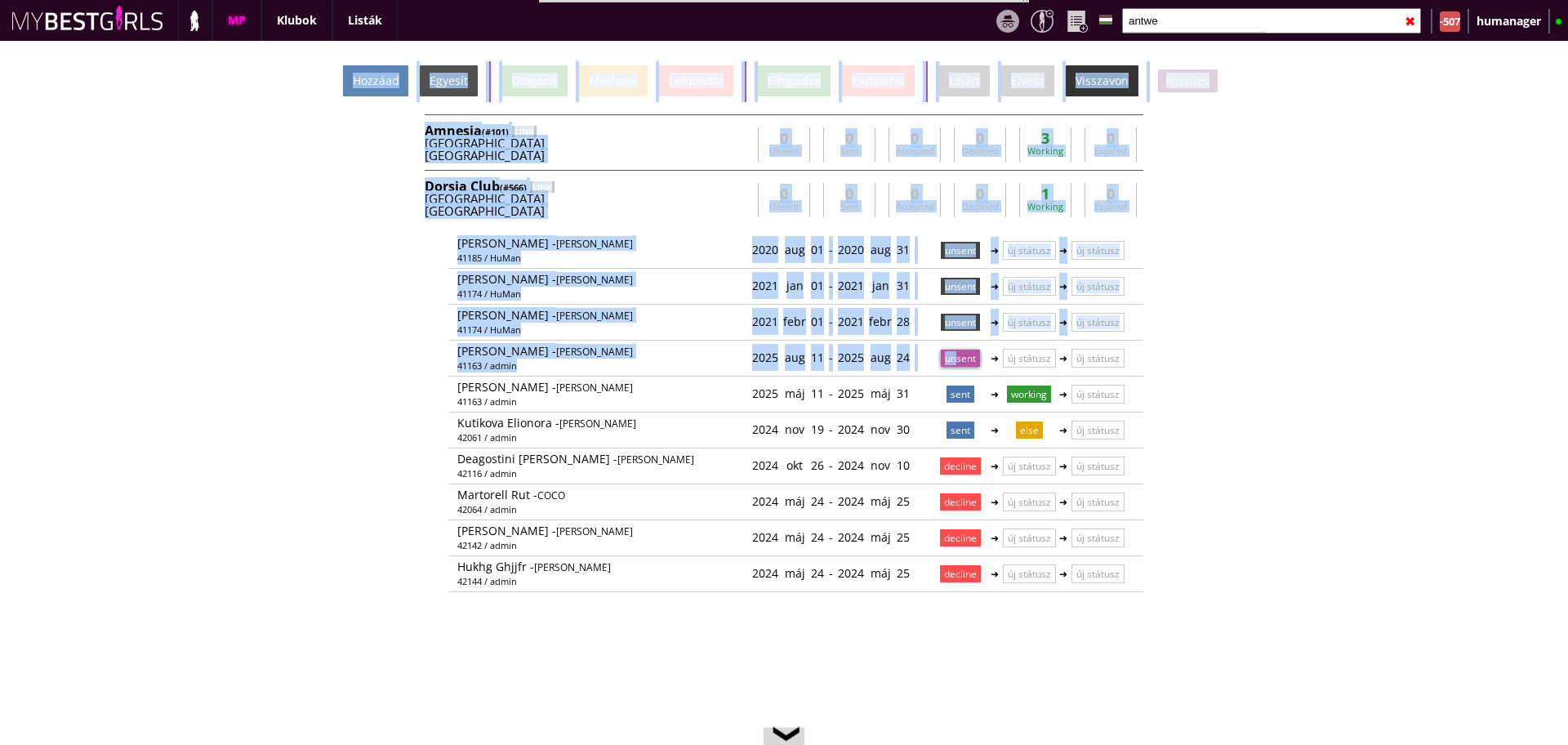
click at [377, 87] on div "Hozzáad" at bounding box center [375, 81] width 65 height 31
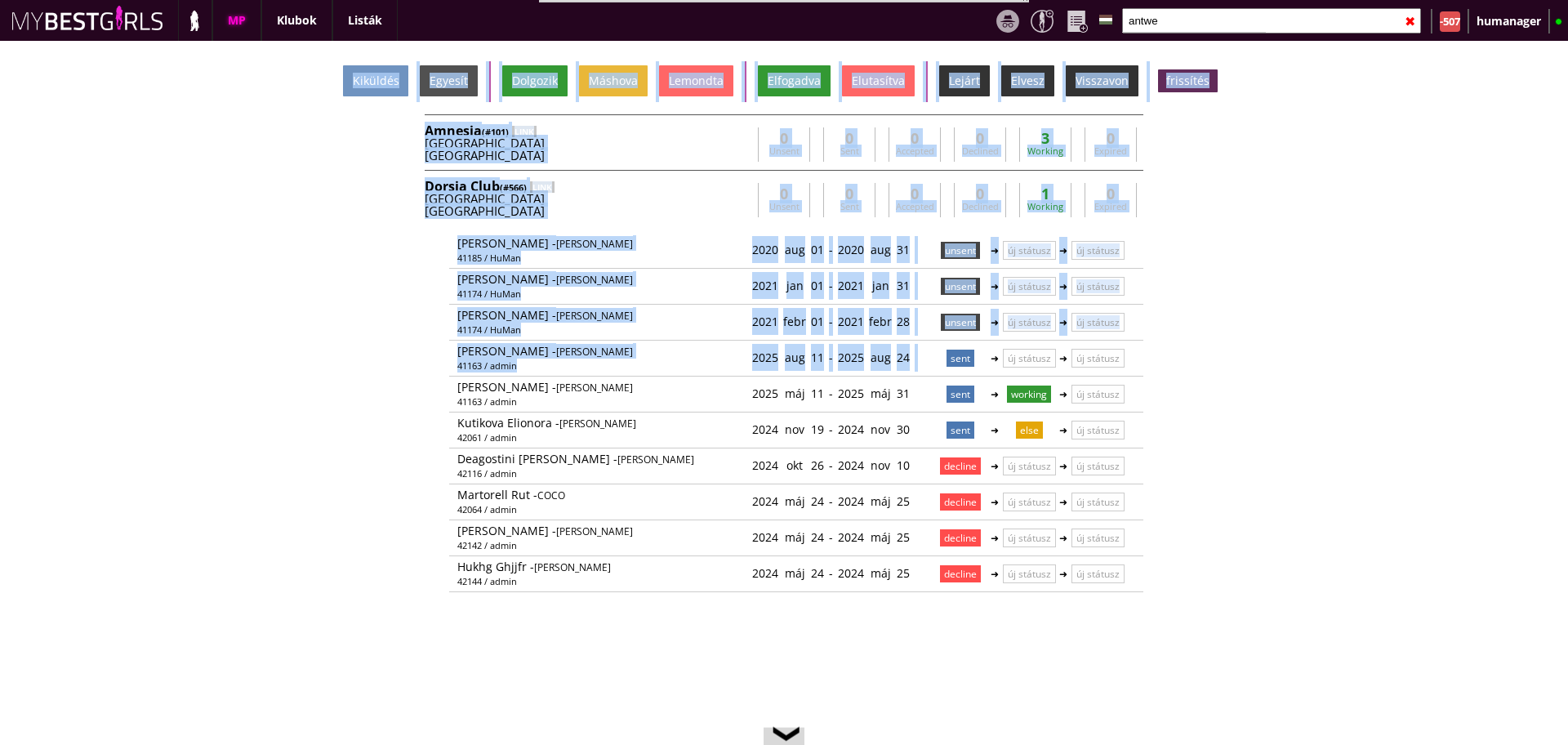
click at [1241, 360] on div "Kiküldés Egyesít Dolgozik Máshova Lemondta Elfogadva Elutasítva Lejárt Elvesz V…" at bounding box center [784, 393] width 1568 height 704
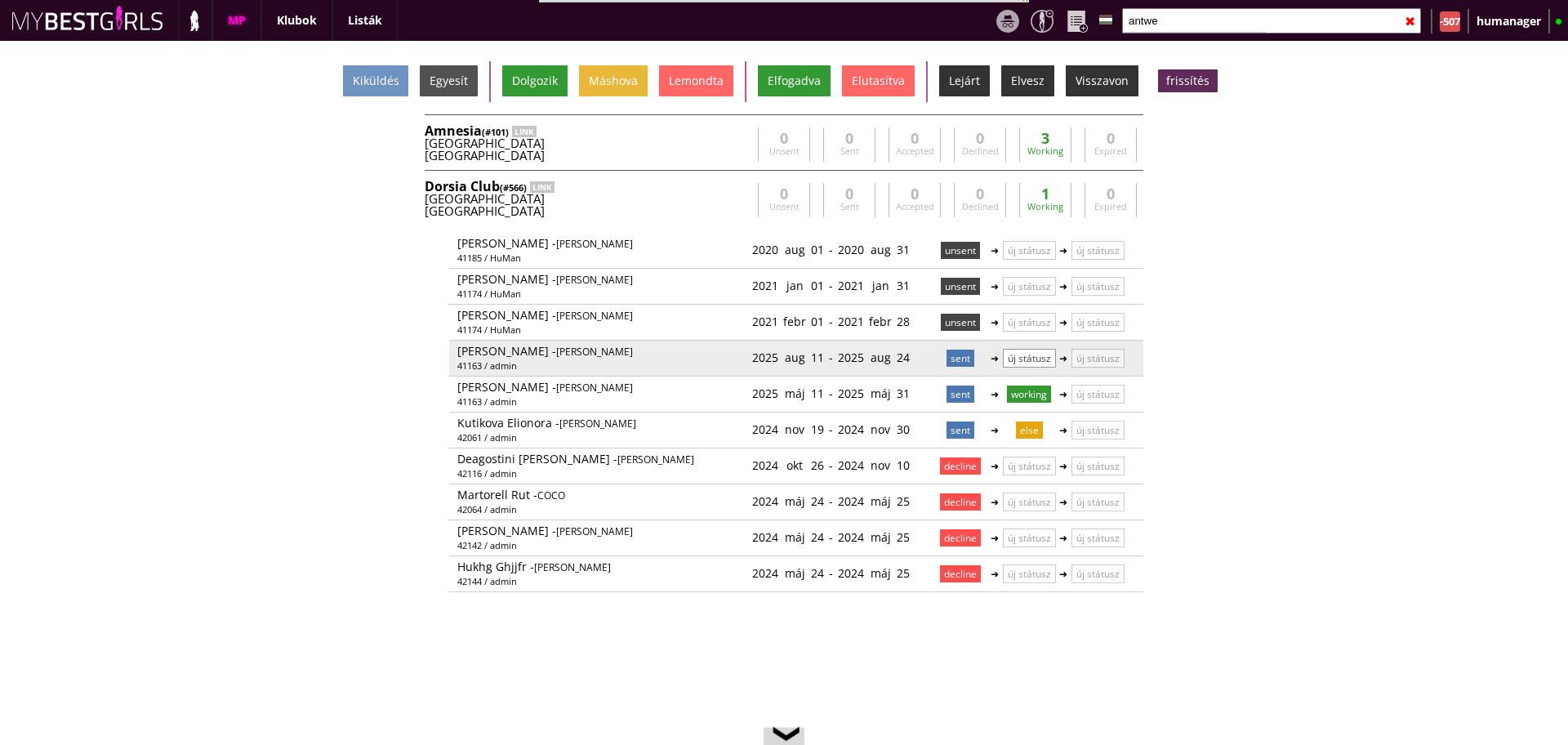
click at [1041, 349] on p "új státusz" at bounding box center [1029, 357] width 53 height 19
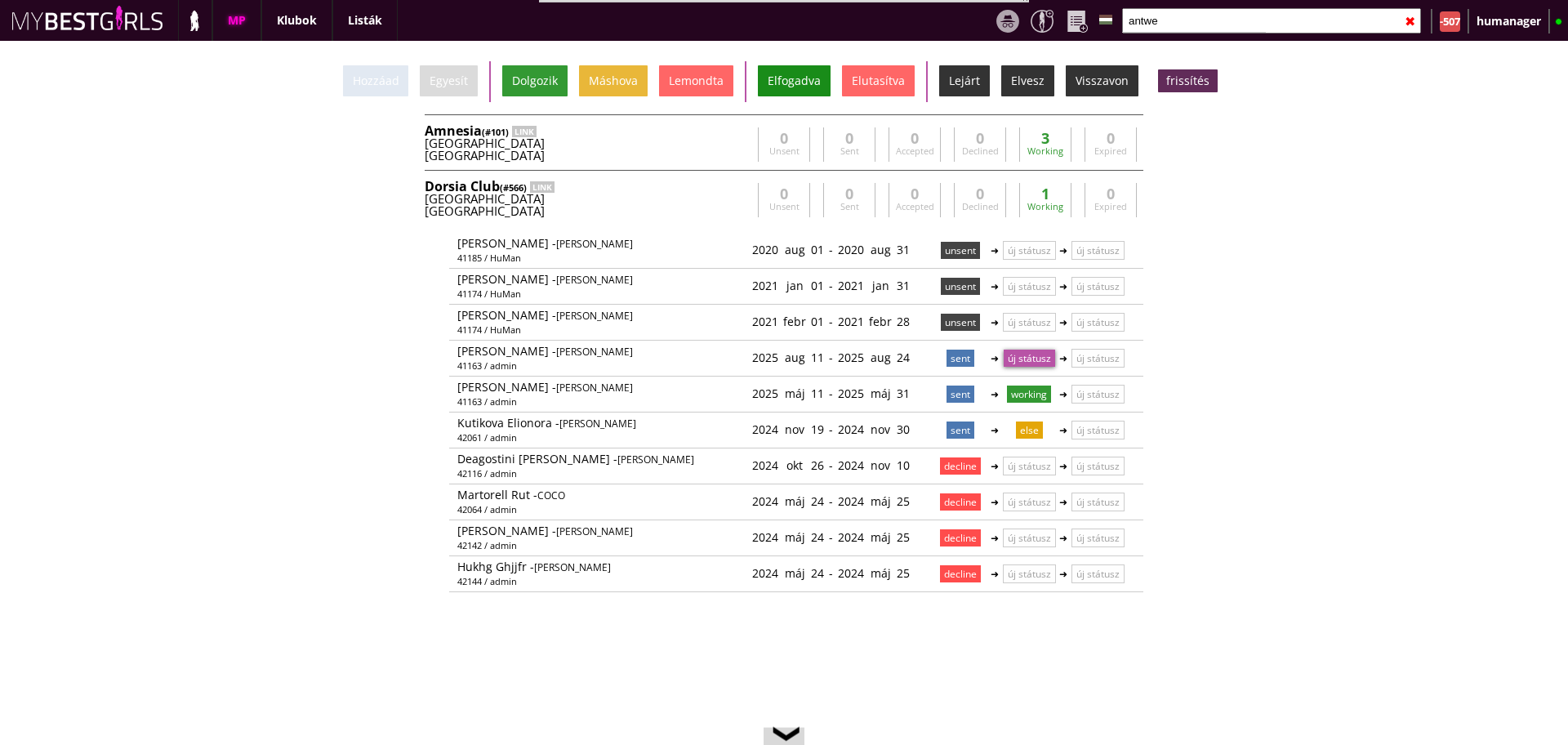
click at [778, 79] on div "Elfogadva" at bounding box center [794, 81] width 72 height 31
click at [1175, 14] on input "antwe" at bounding box center [1271, 21] width 299 height 25
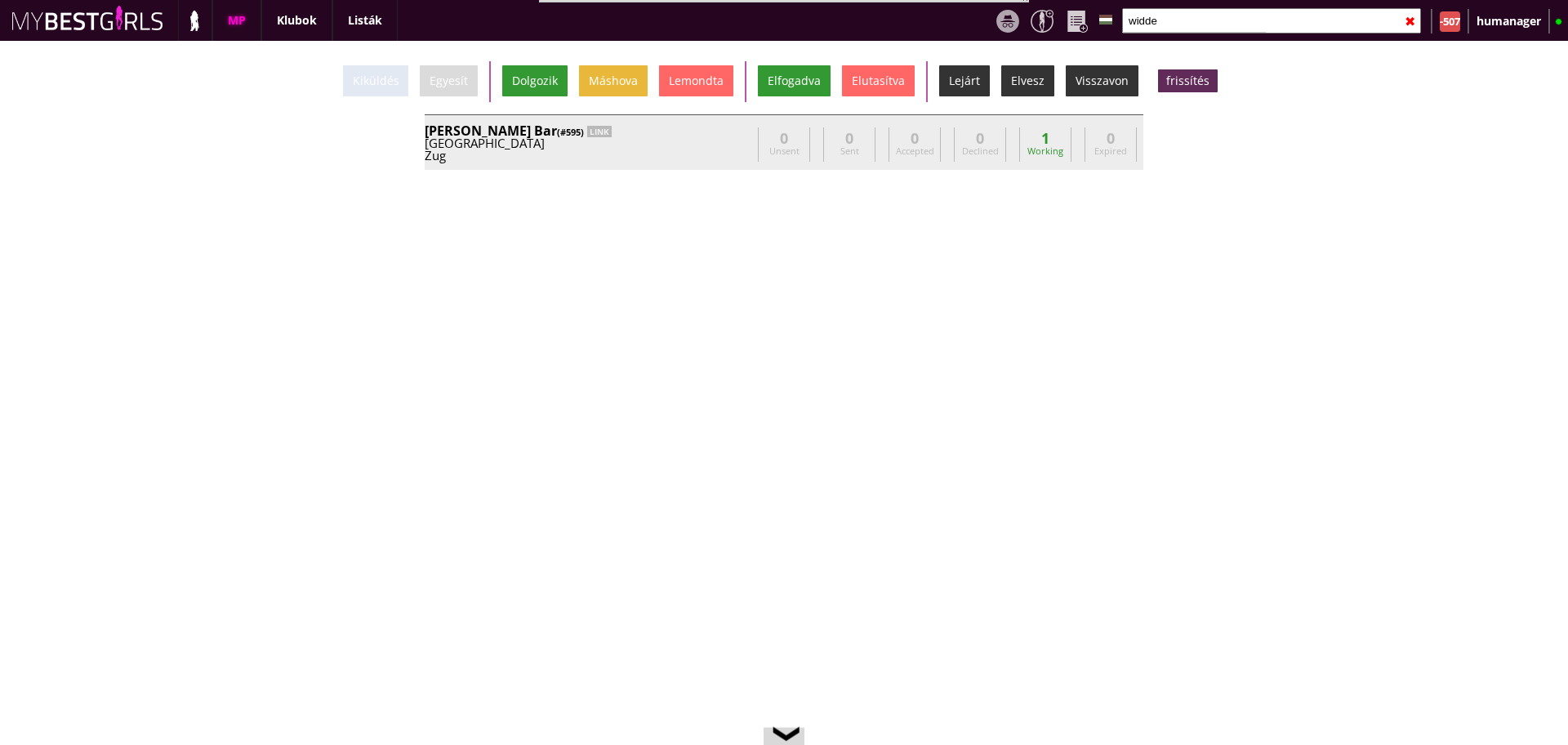
type input "widde"
click at [668, 160] on div "Zug" at bounding box center [588, 155] width 327 height 13
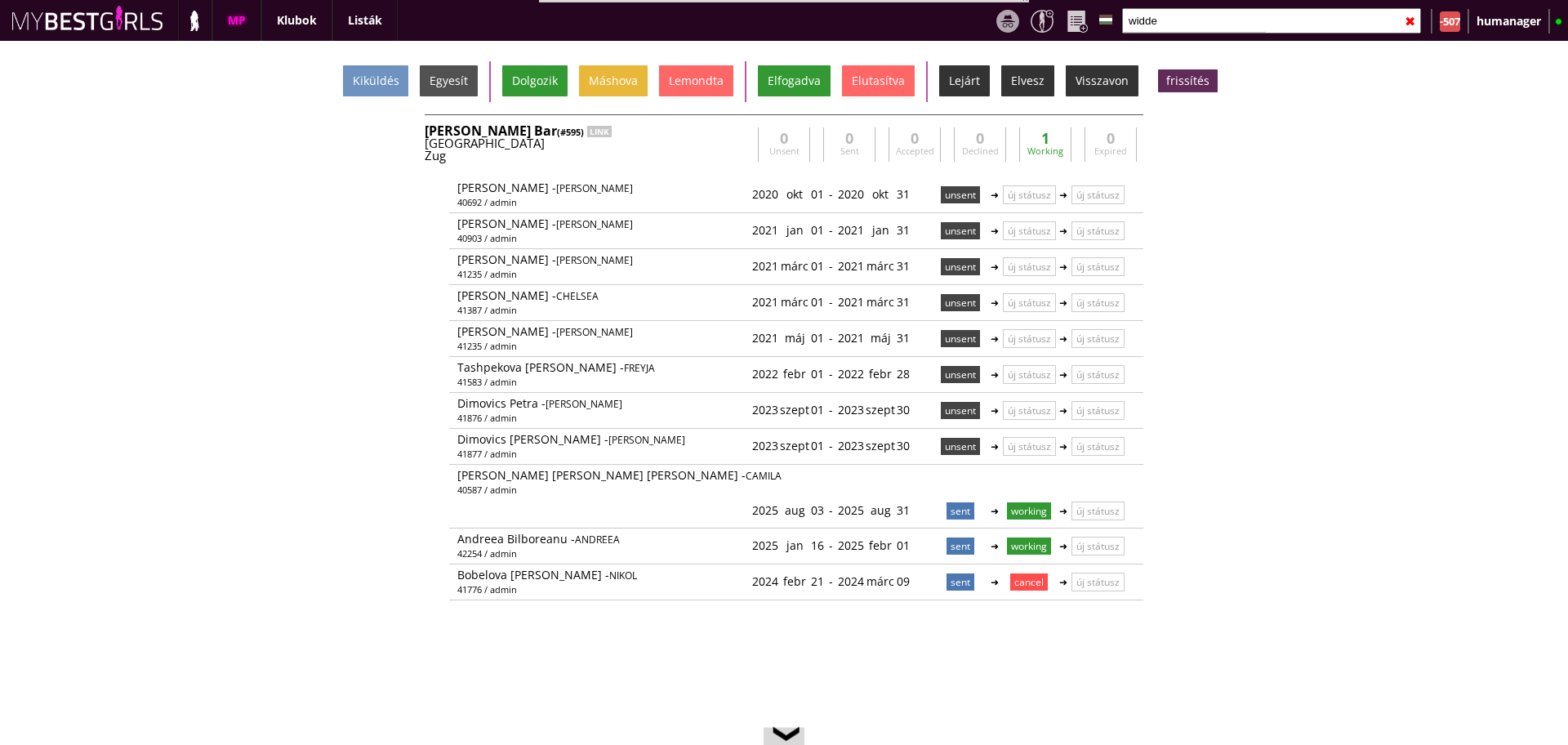
click at [668, 160] on div "Zug" at bounding box center [588, 155] width 327 height 13
